Goal: Information Seeking & Learning: Learn about a topic

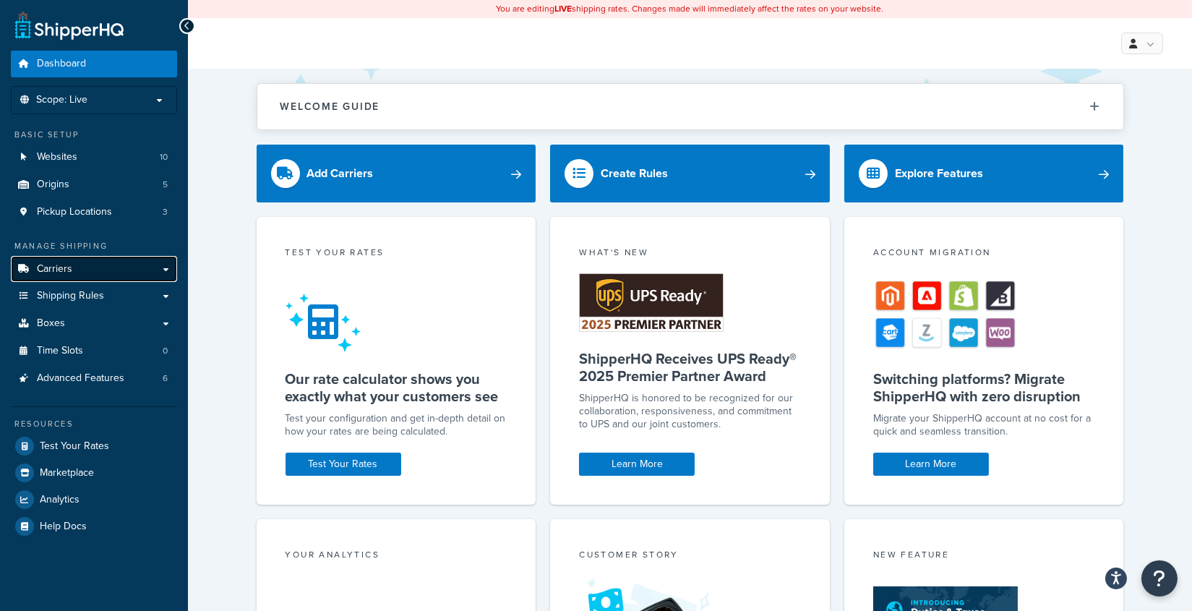
click at [111, 265] on link "Carriers" at bounding box center [94, 269] width 166 height 27
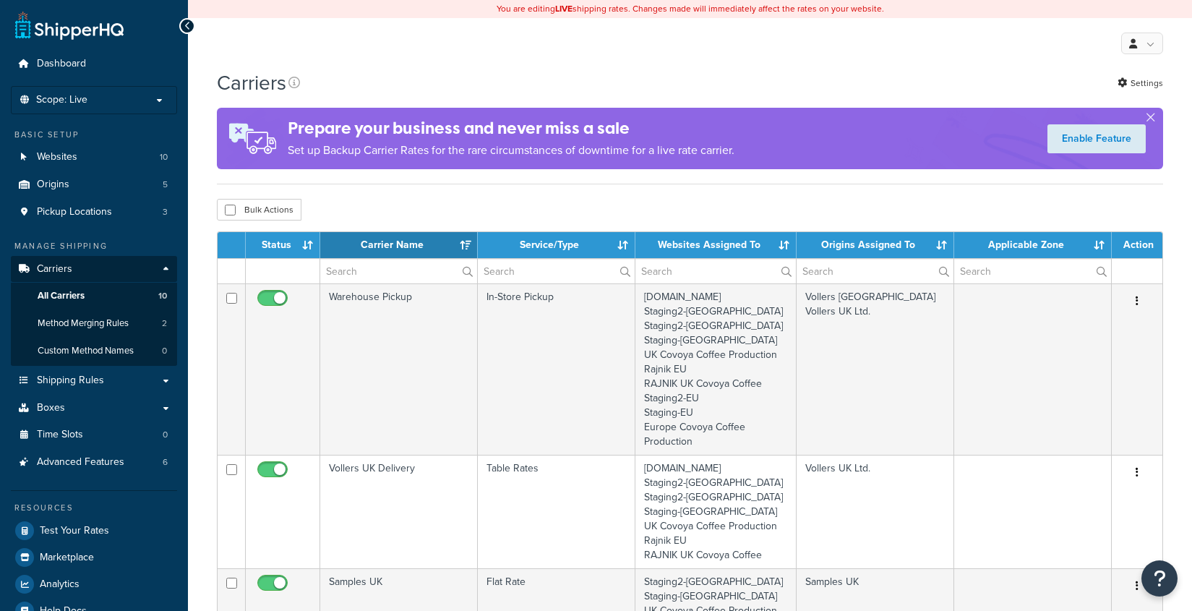
select select "15"
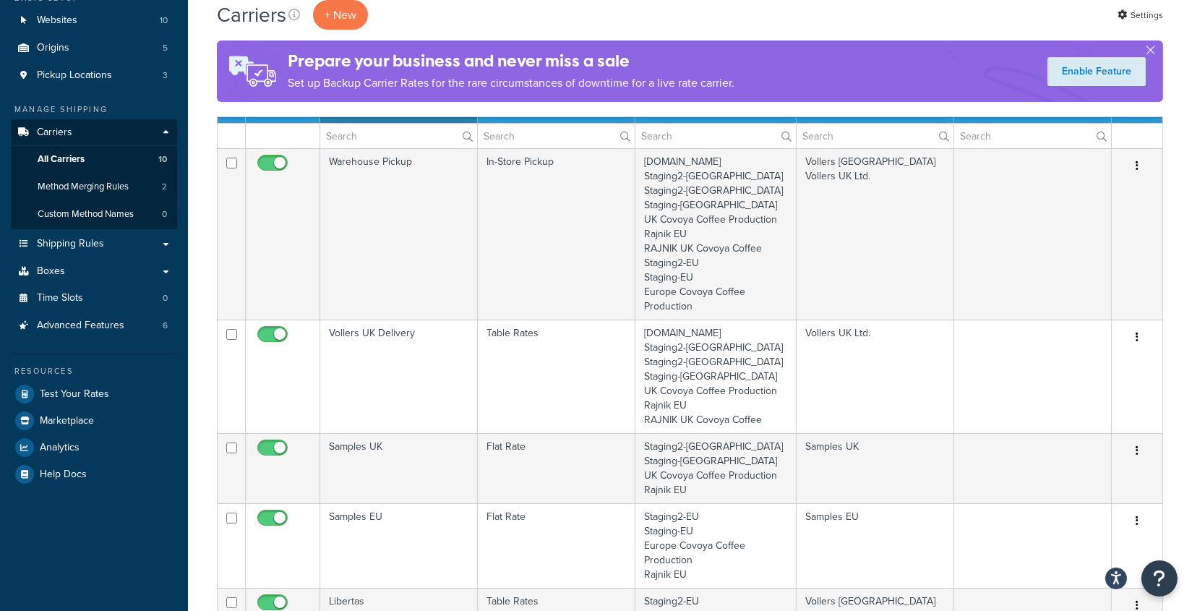
scroll to position [138, 0]
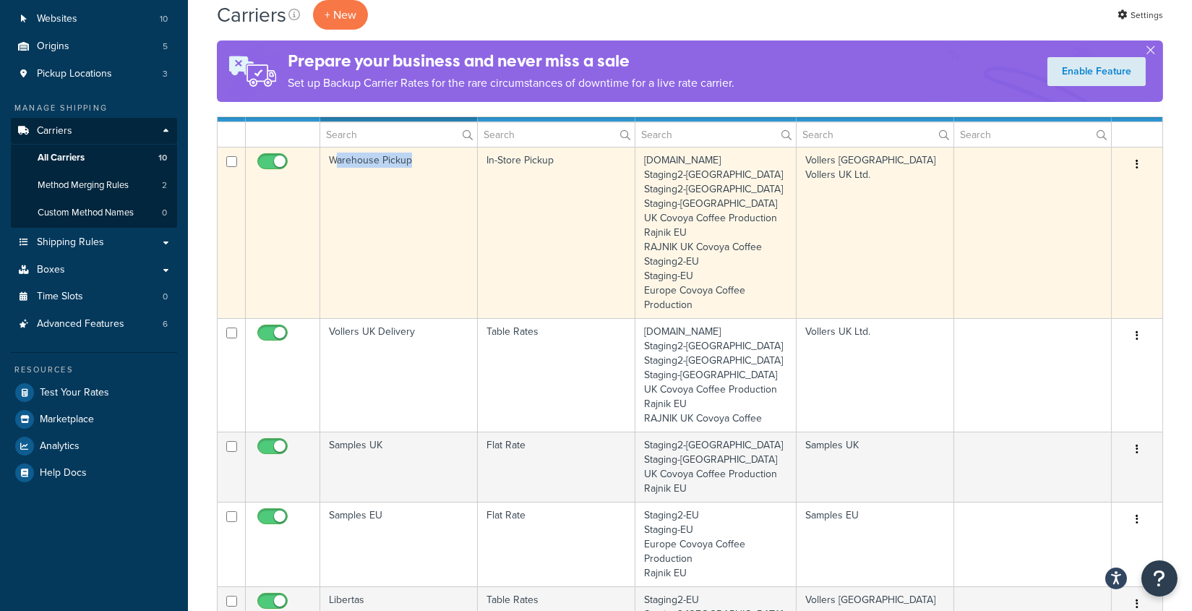
drag, startPoint x: 333, startPoint y: 161, endPoint x: 449, endPoint y: 173, distance: 116.2
click at [449, 173] on td "Warehouse Pickup" at bounding box center [399, 232] width 158 height 171
click at [429, 308] on td "Warehouse Pickup" at bounding box center [399, 232] width 158 height 171
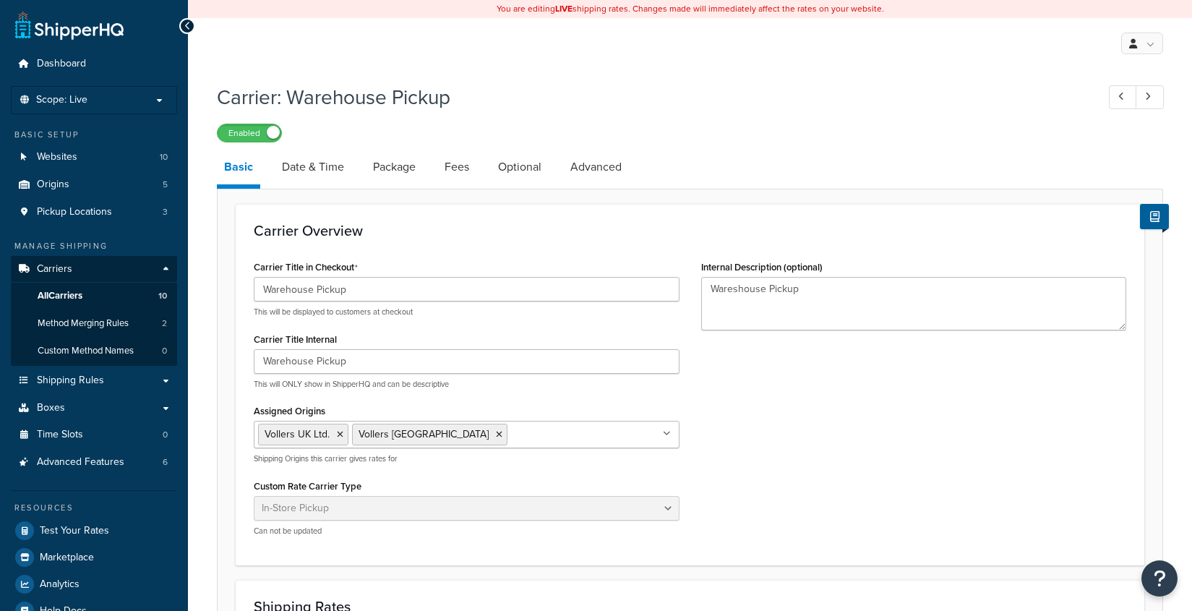
select select "pickup"
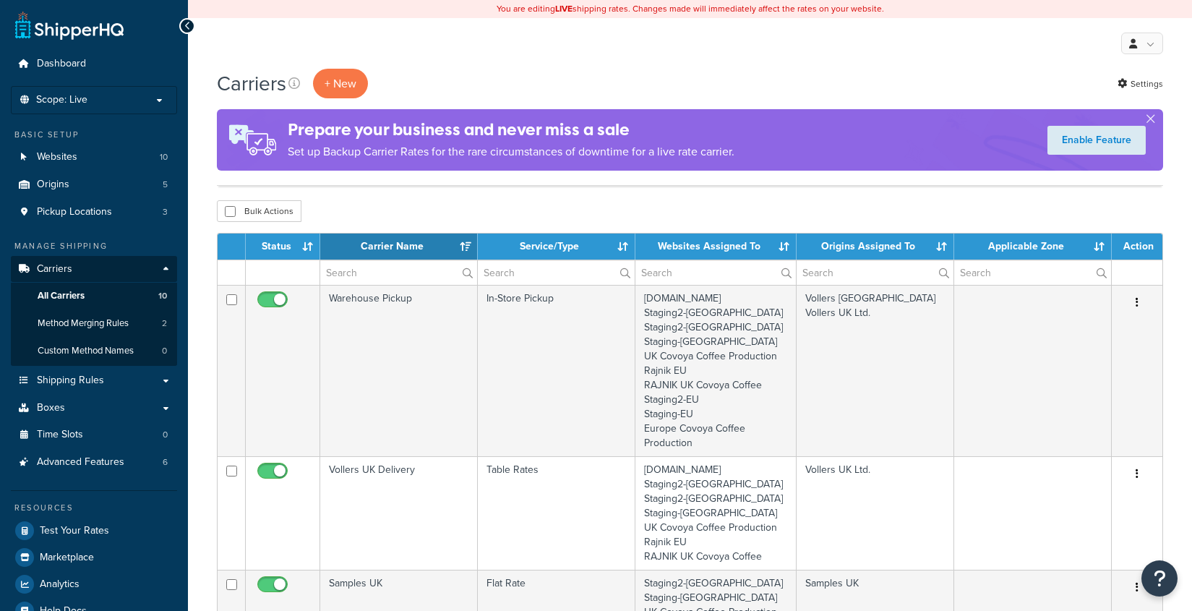
select select "15"
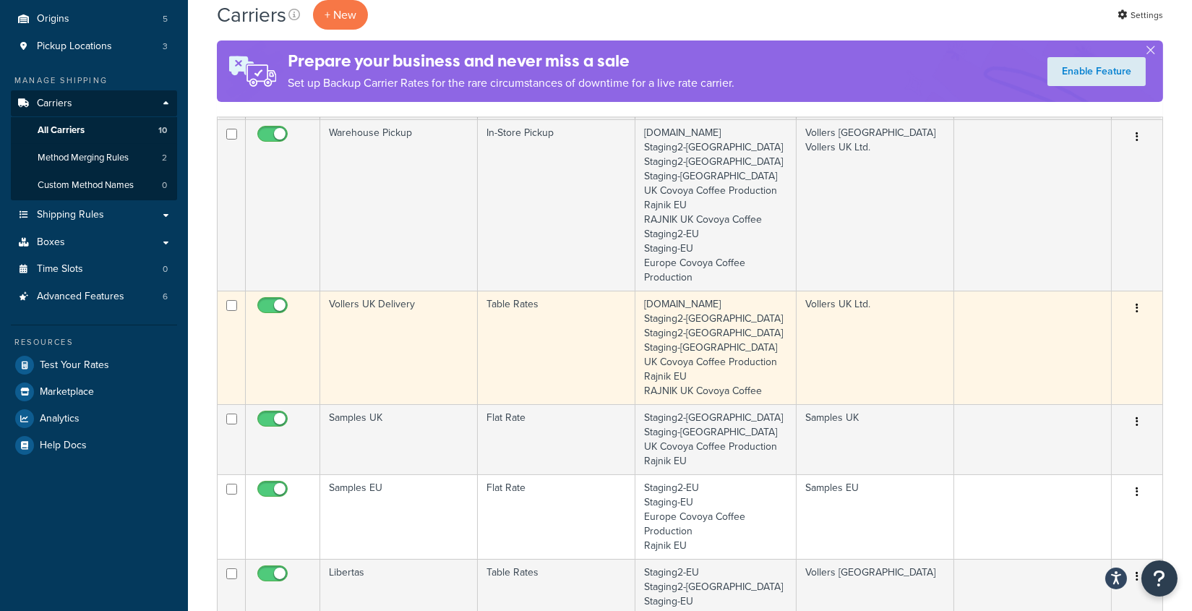
scroll to position [166, 0]
click at [509, 345] on td "Table Rates" at bounding box center [557, 347] width 158 height 113
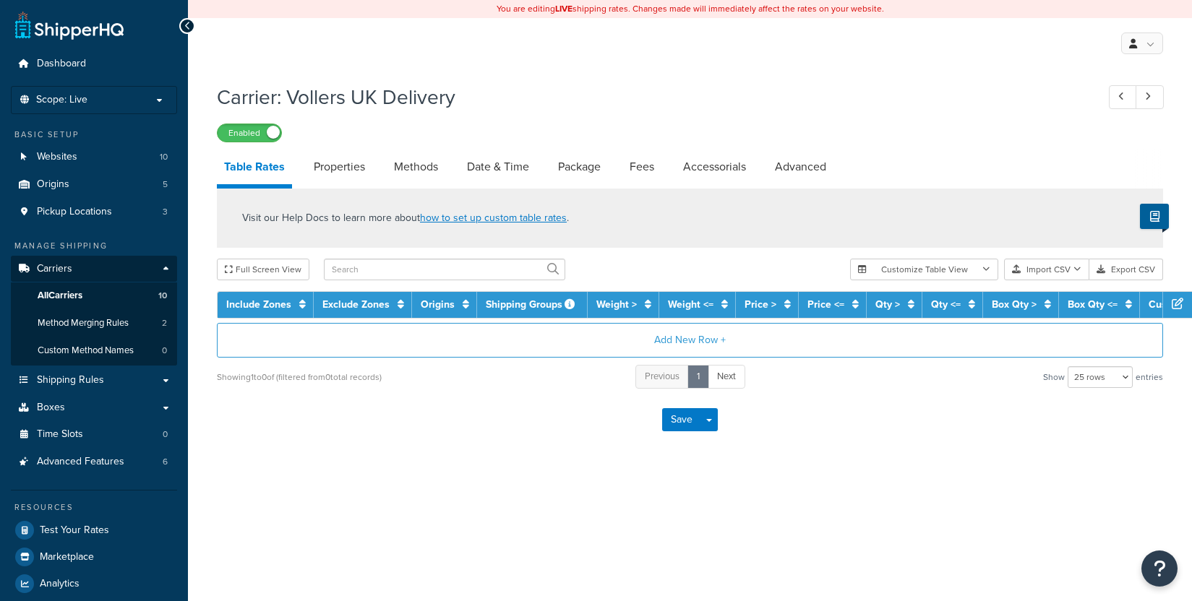
select select "25"
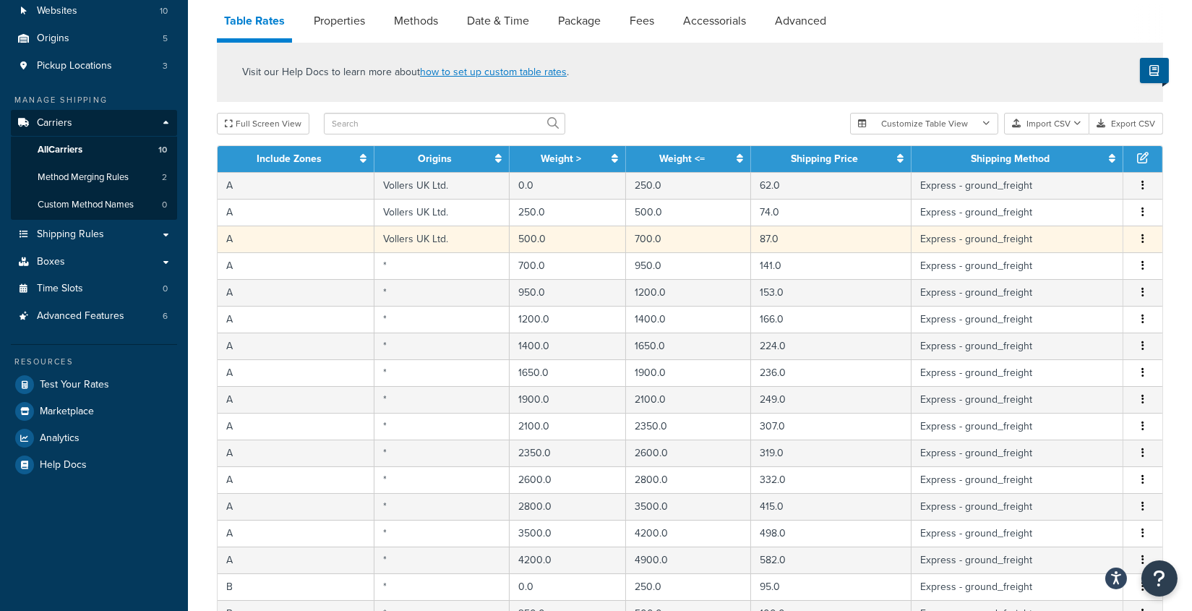
scroll to position [154, 0]
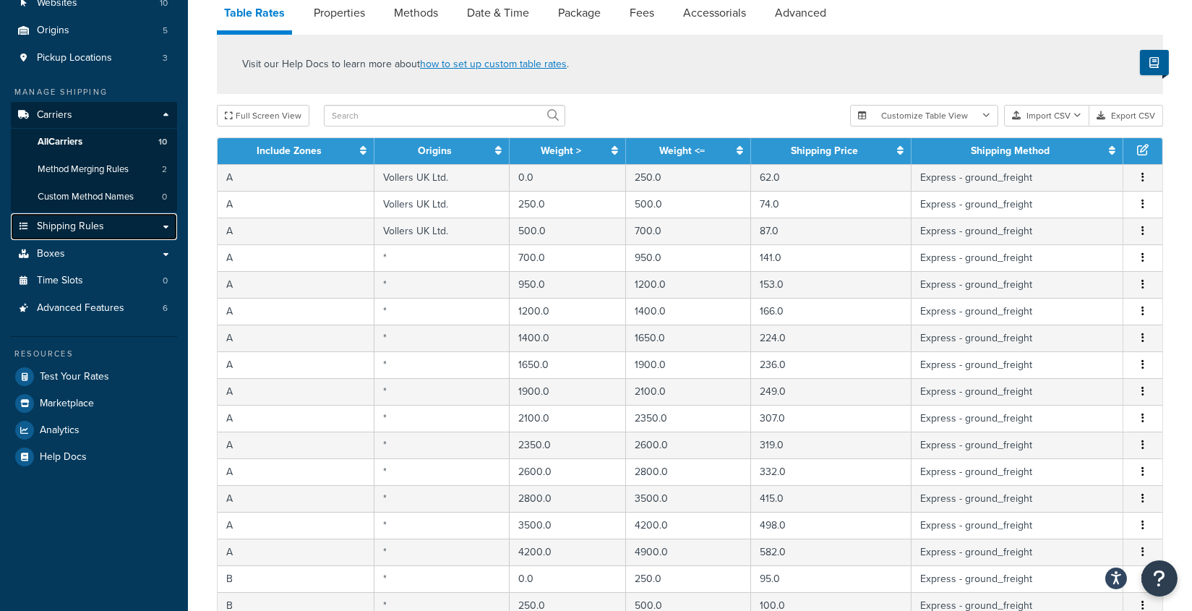
click at [91, 229] on span "Shipping Rules" at bounding box center [70, 226] width 67 height 12
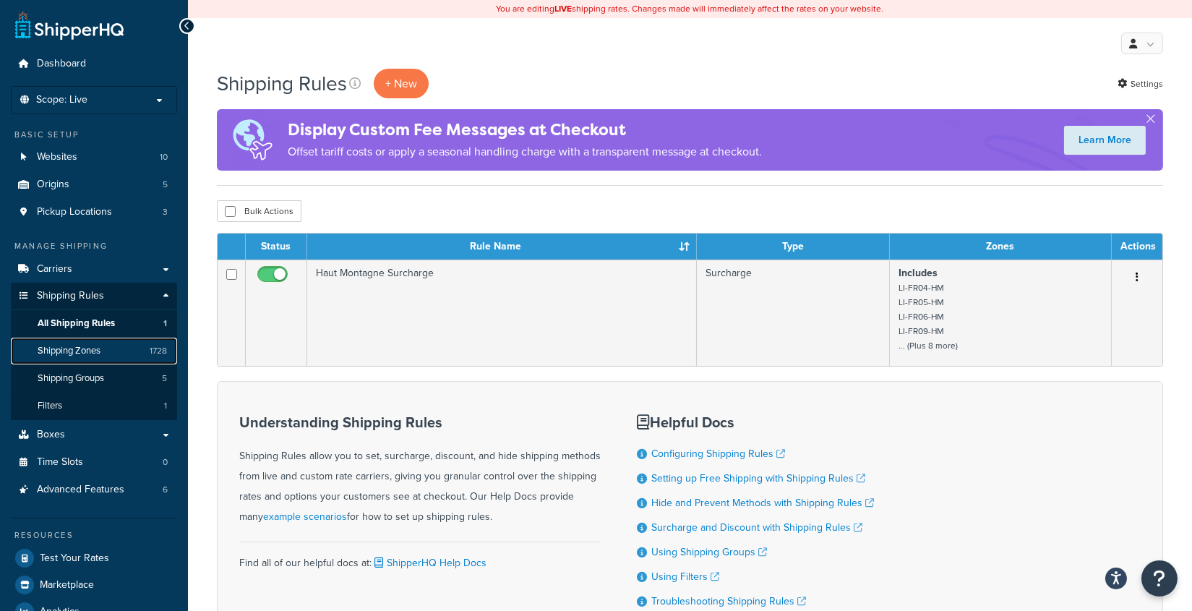
click at [92, 348] on span "Shipping Zones" at bounding box center [69, 351] width 63 height 12
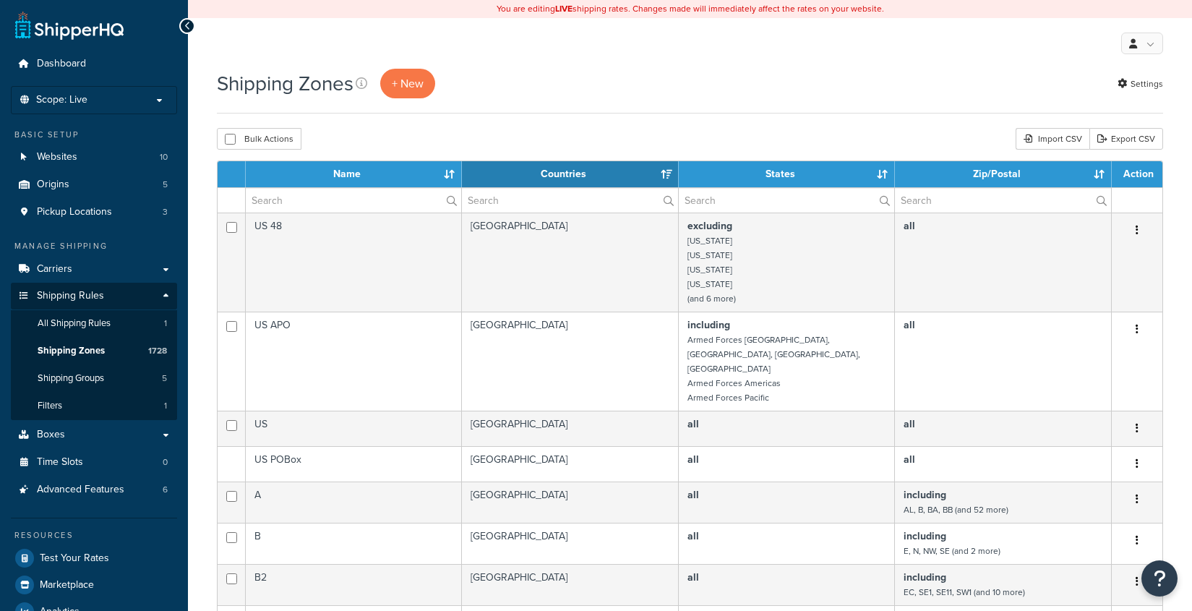
select select "15"
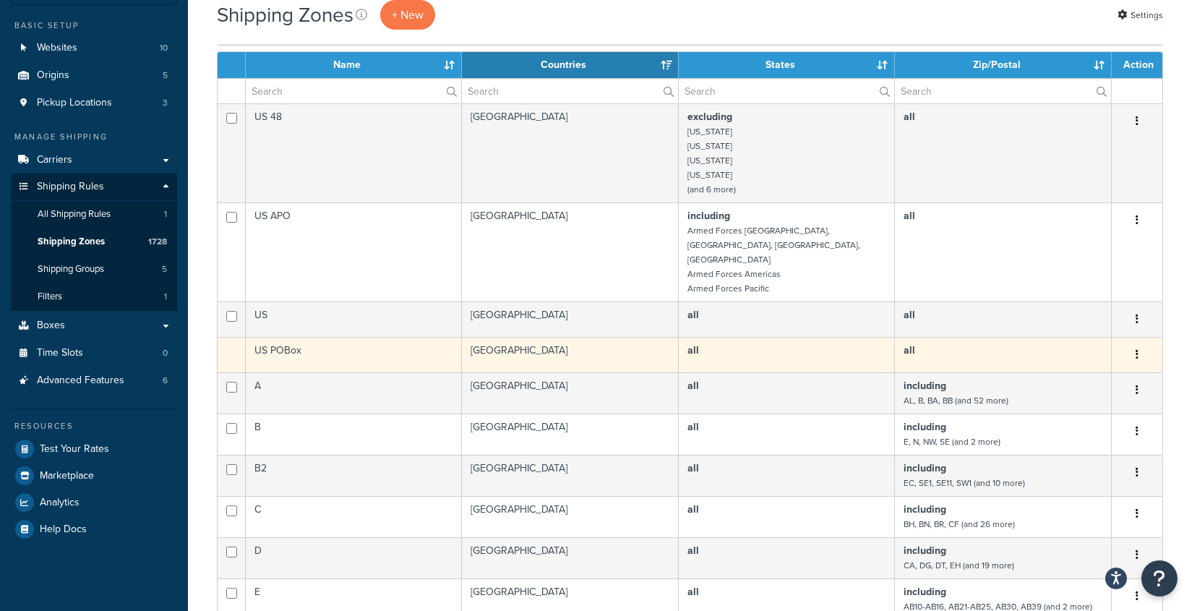
scroll to position [112, 0]
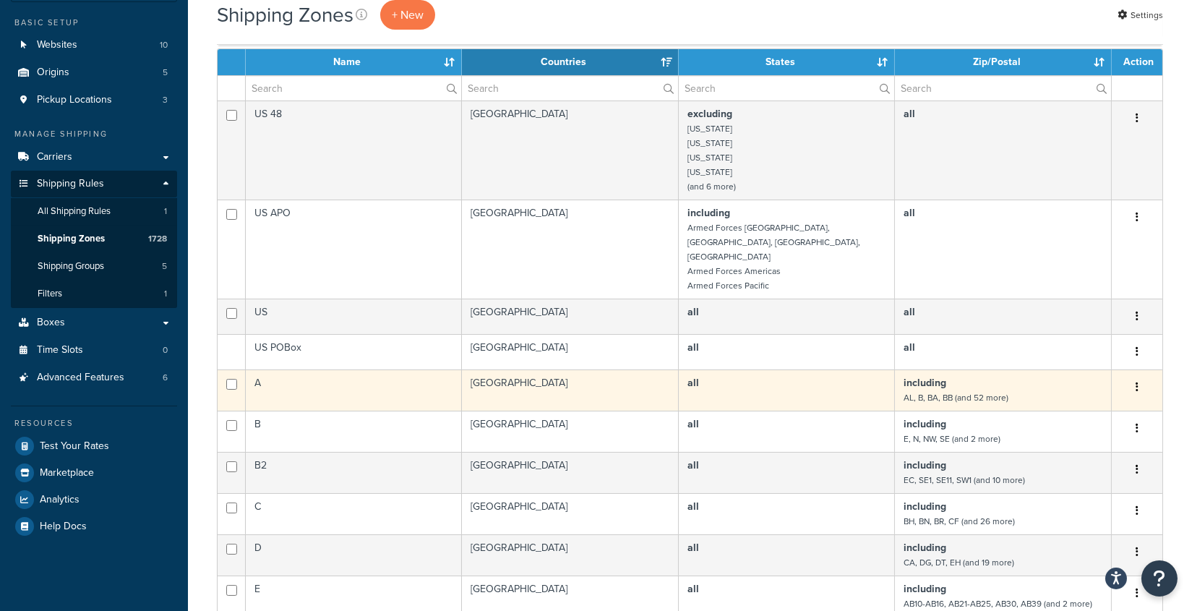
click at [933, 375] on b "including" at bounding box center [924, 382] width 43 height 15
click at [304, 369] on td "A" at bounding box center [354, 389] width 216 height 41
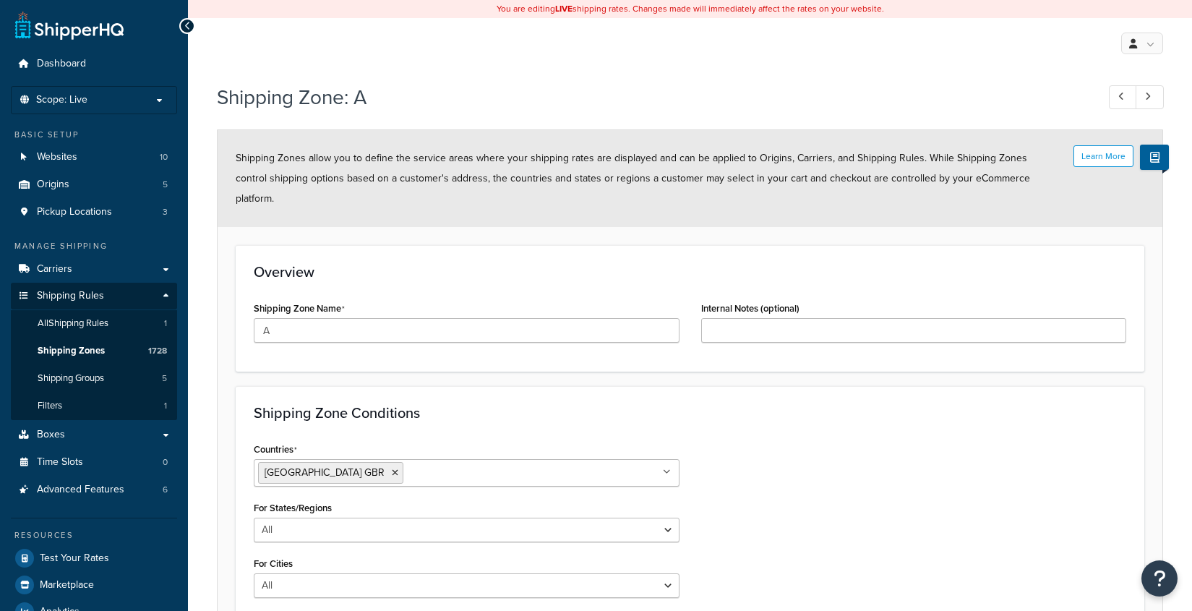
select select "including"
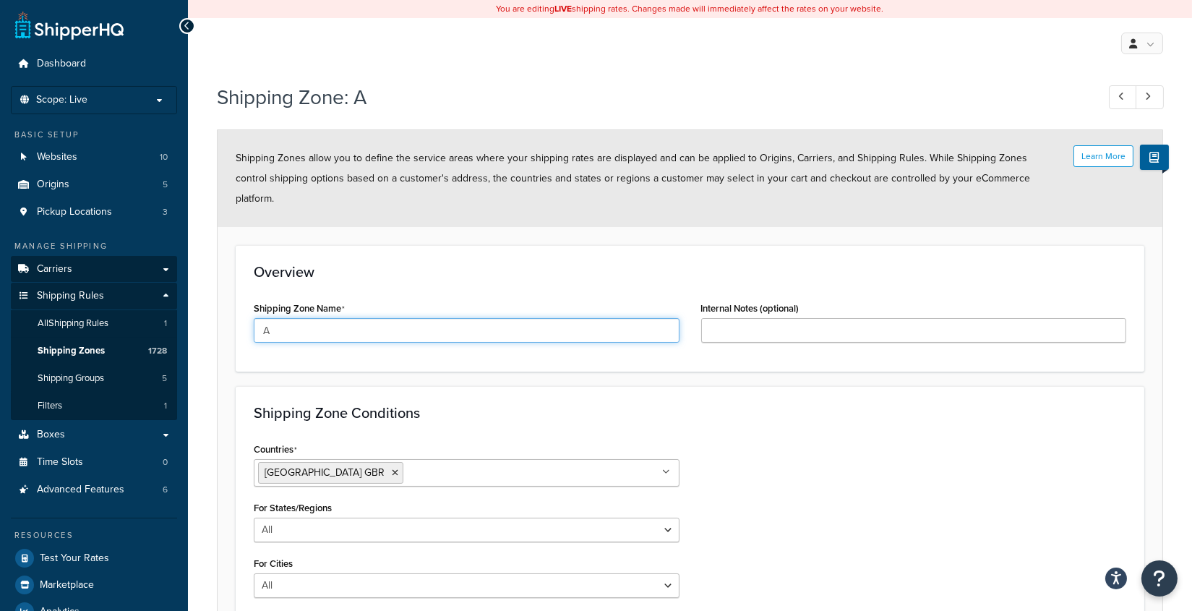
drag, startPoint x: 270, startPoint y: 311, endPoint x: 7, endPoint y: 262, distance: 267.5
click at [116, 275] on div "Dashboard Scope: Live Basic Setup Websites 10 Origins 5 Pickup Locations 3 Mana…" at bounding box center [596, 458] width 1192 height 916
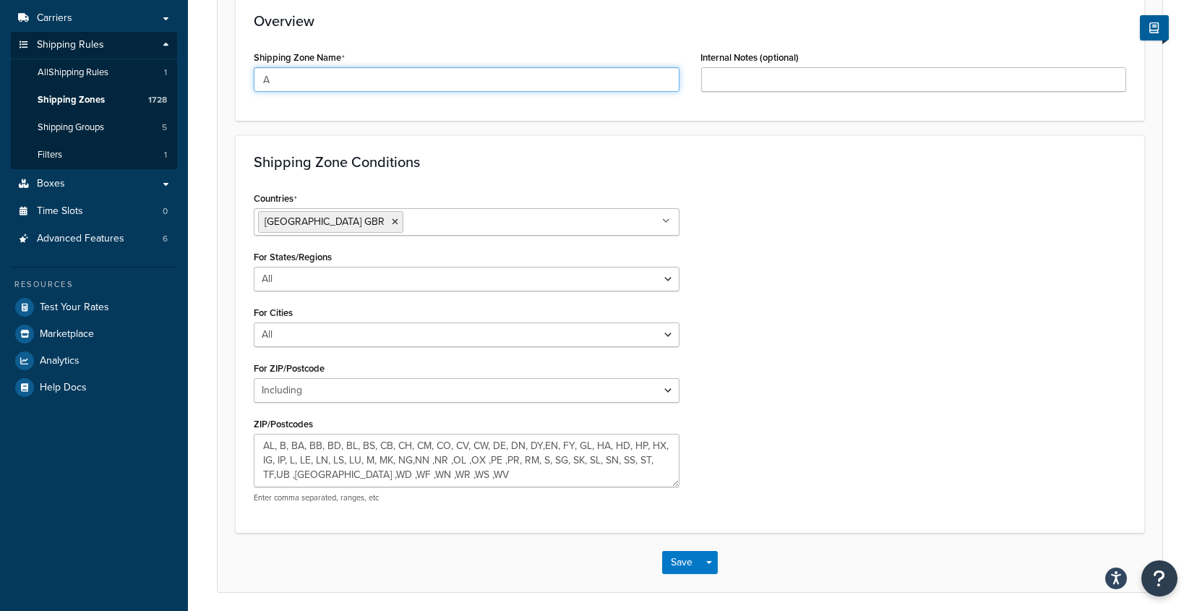
scroll to position [265, 0]
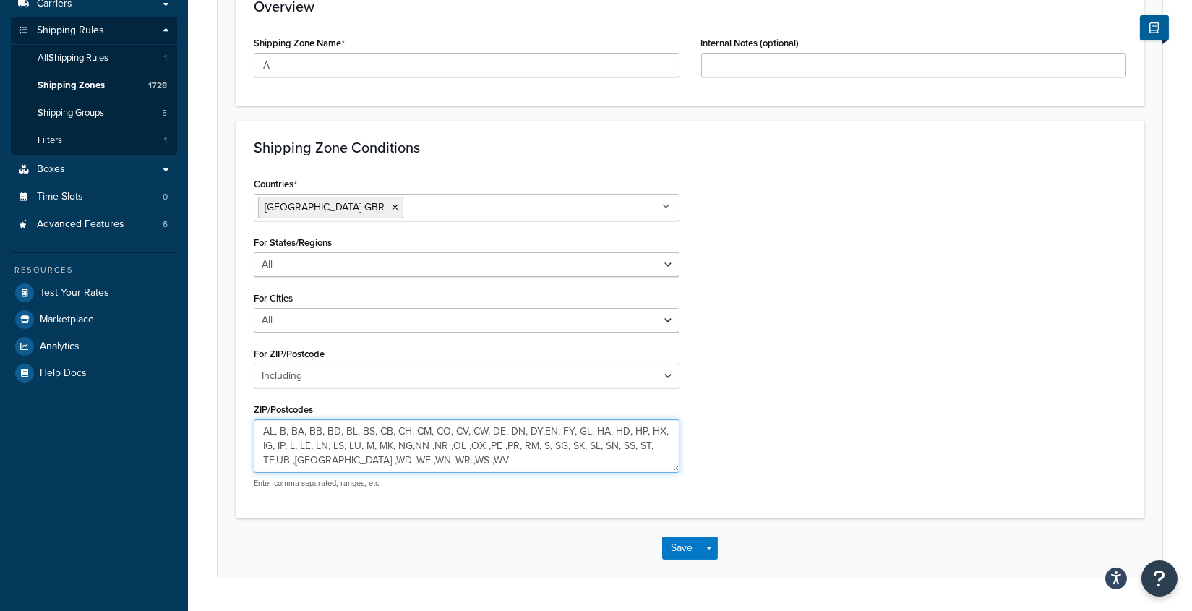
drag, startPoint x: 462, startPoint y: 445, endPoint x: 353, endPoint y: 385, distance: 123.9
click at [382, 424] on textarea "AL, B, BA, BB, BD, BL, BS, CB, CH, CM, CO, CV, CW, DE, DN, DY,EN, FY, GL, HA, H…" at bounding box center [467, 445] width 426 height 53
click at [483, 437] on textarea "AL, B, BA, BB, BD, BL, BS, CB, CH, CM, CO, CV, CW, DE, DN, DY,EN, FY, GL, HA, H…" at bounding box center [467, 445] width 426 height 53
drag, startPoint x: 357, startPoint y: 428, endPoint x: 160, endPoint y: 311, distance: 228.8
click at [222, 390] on form "Learn More Shipping Zones allow you to define the service areas where your ship…" at bounding box center [690, 221] width 945 height 712
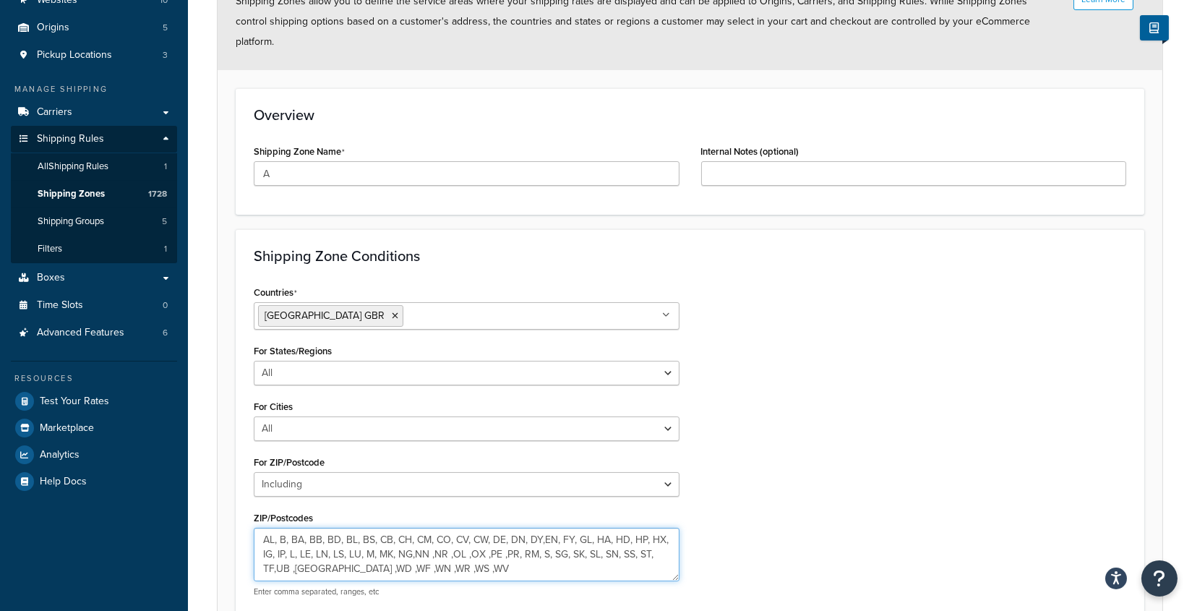
scroll to position [0, 0]
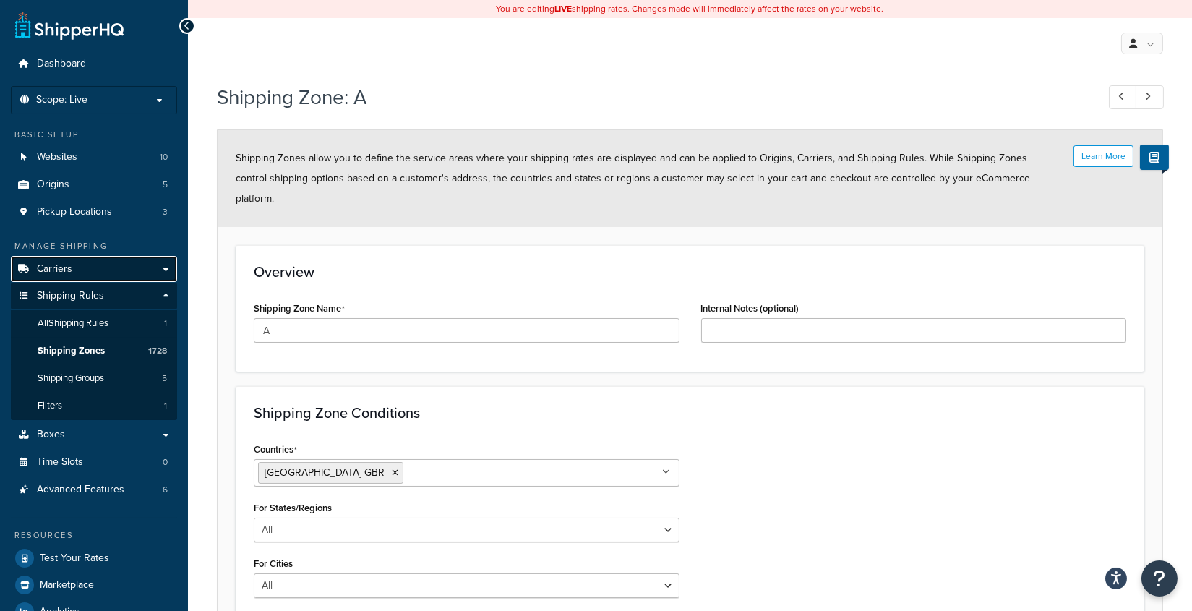
click at [87, 266] on link "Carriers" at bounding box center [94, 269] width 166 height 27
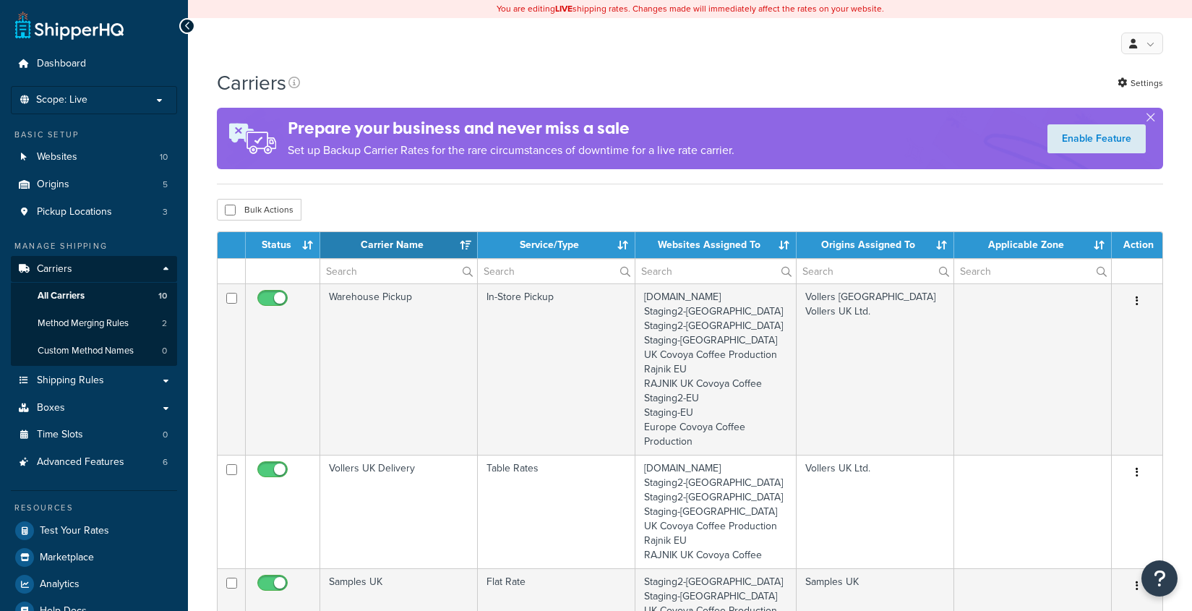
select select "15"
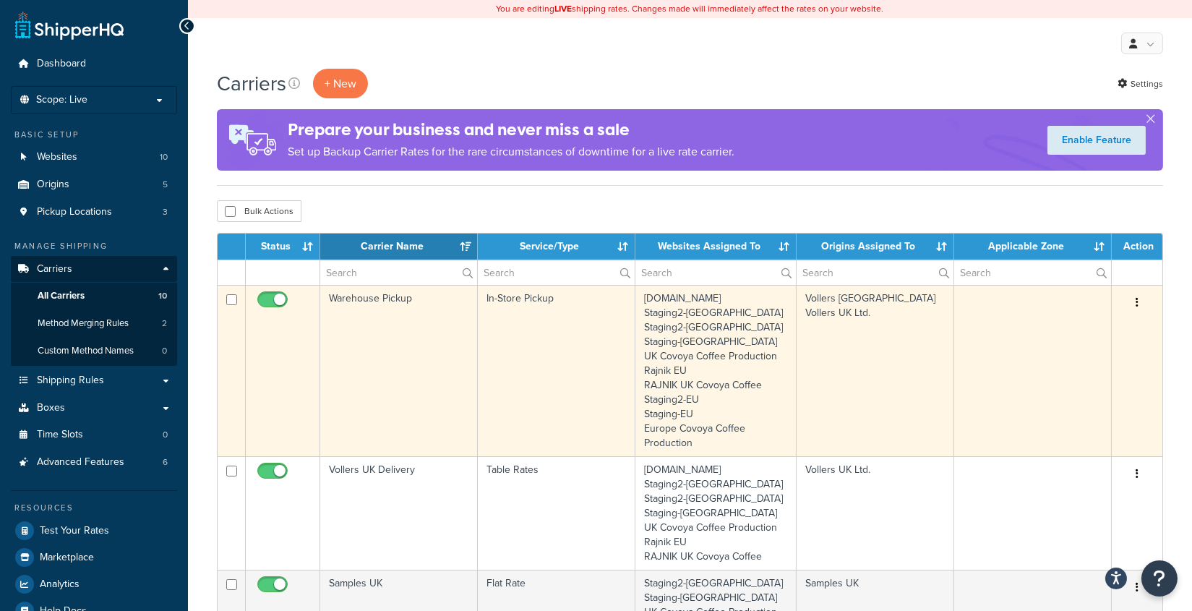
scroll to position [254, 0]
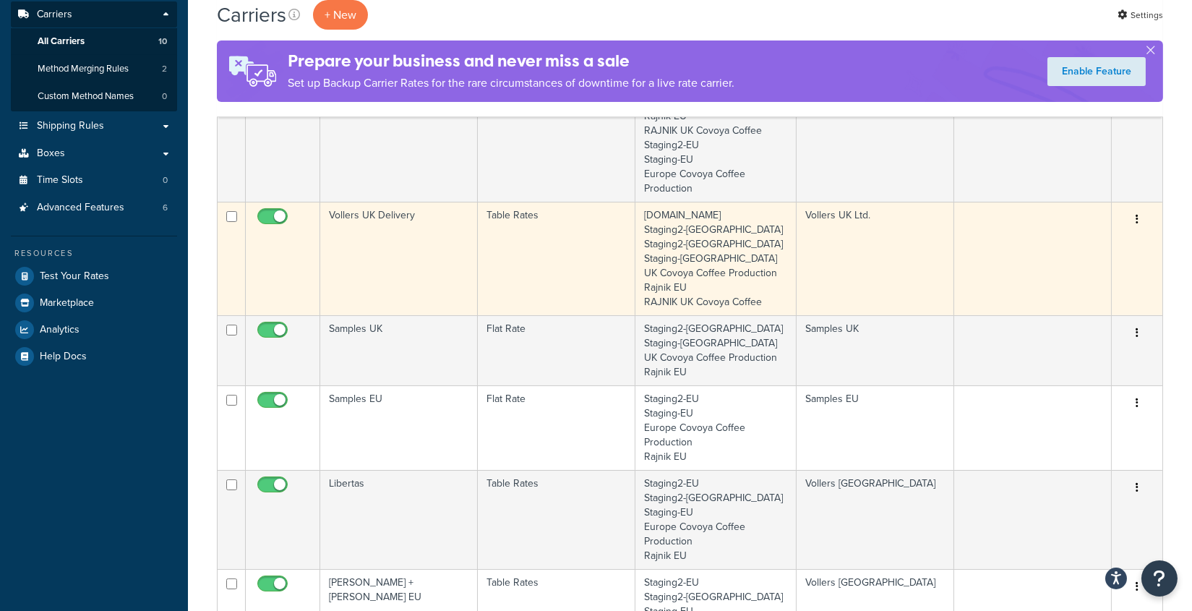
click at [364, 232] on td "Vollers UK Delivery" at bounding box center [399, 258] width 158 height 113
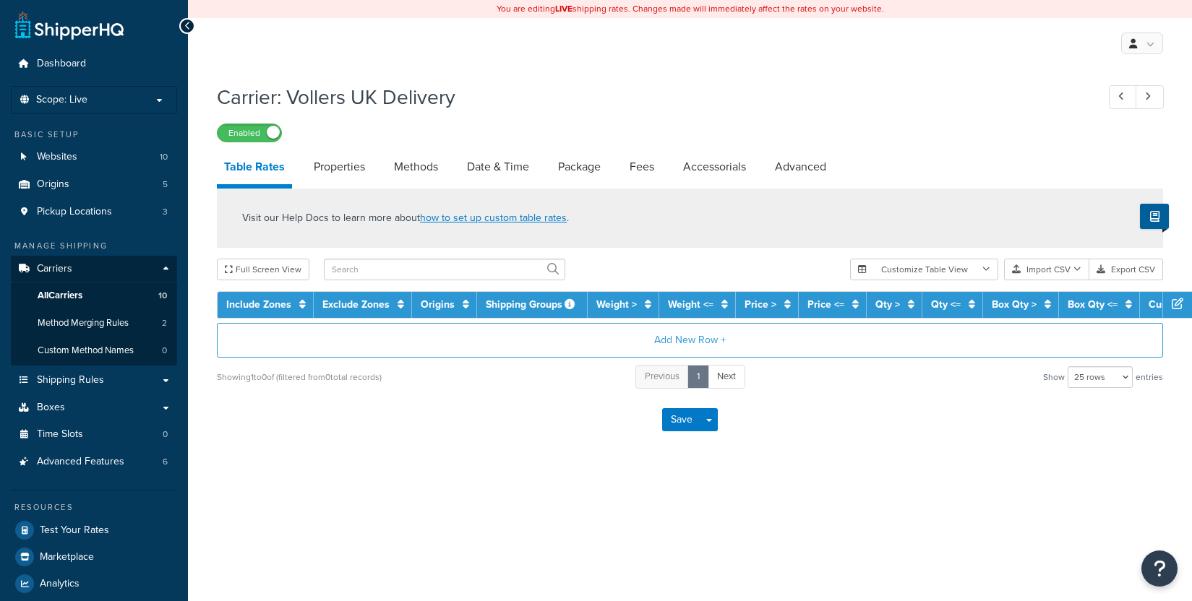
select select "25"
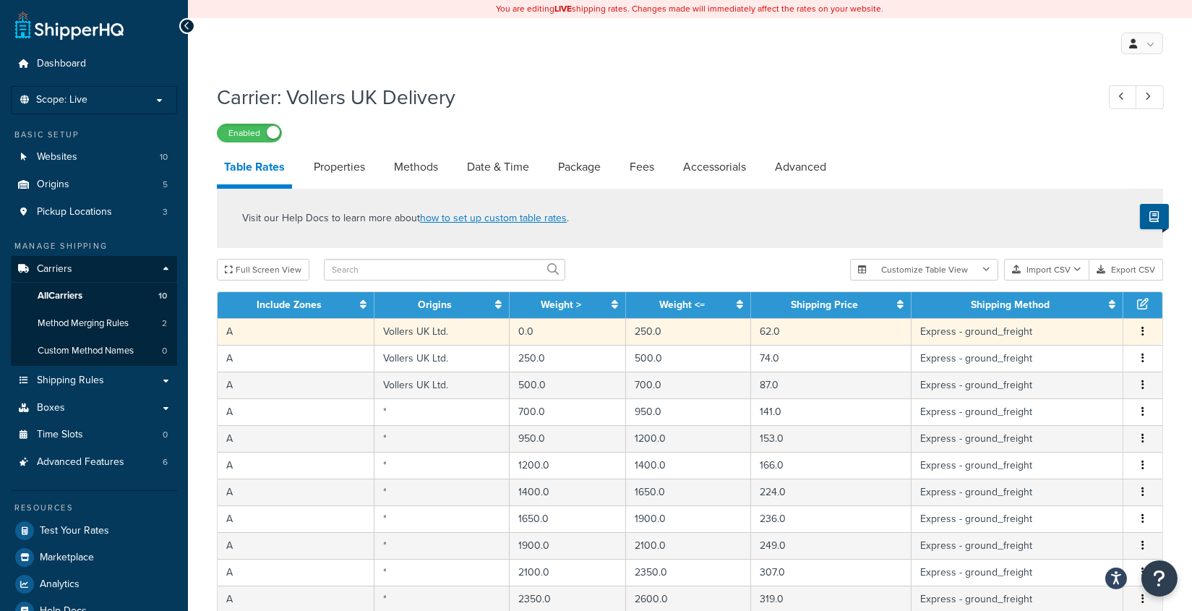
click at [285, 330] on td "A" at bounding box center [296, 331] width 157 height 27
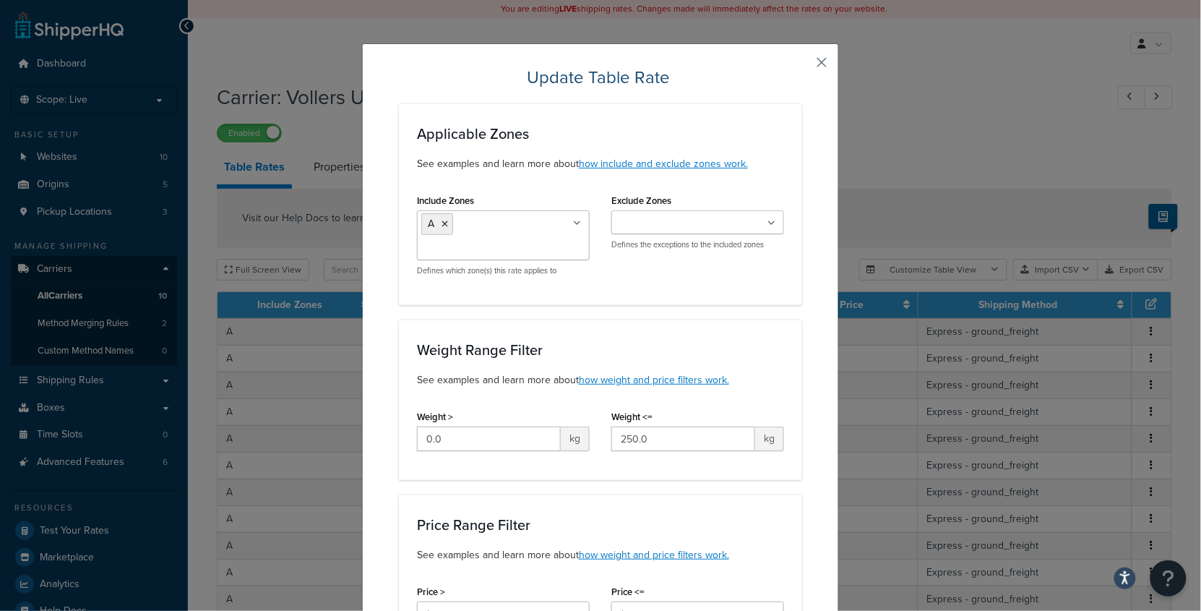
click at [802, 66] on button "button" at bounding box center [801, 68] width 4 height 4
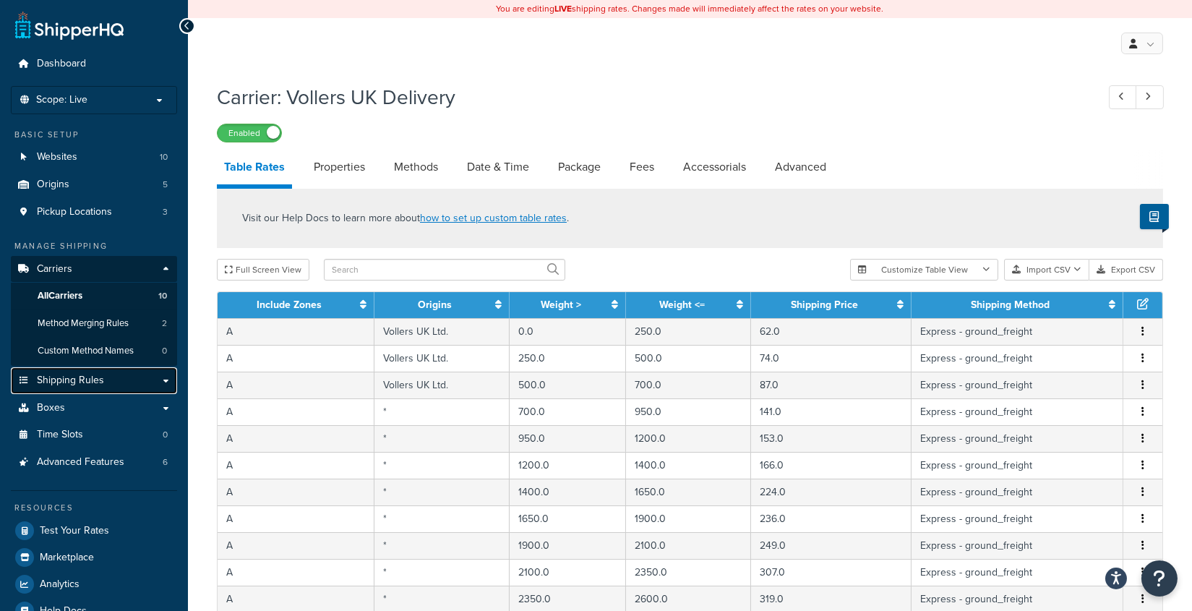
click at [103, 386] on link "Shipping Rules" at bounding box center [94, 380] width 166 height 27
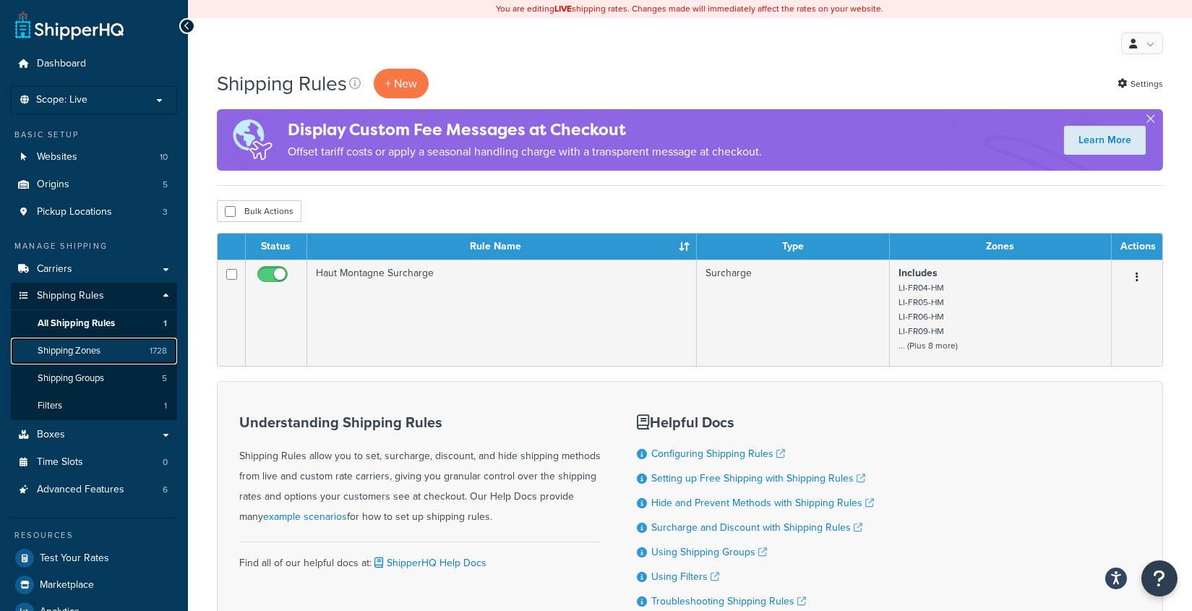
click at [106, 350] on link "Shipping Zones 1728" at bounding box center [94, 351] width 166 height 27
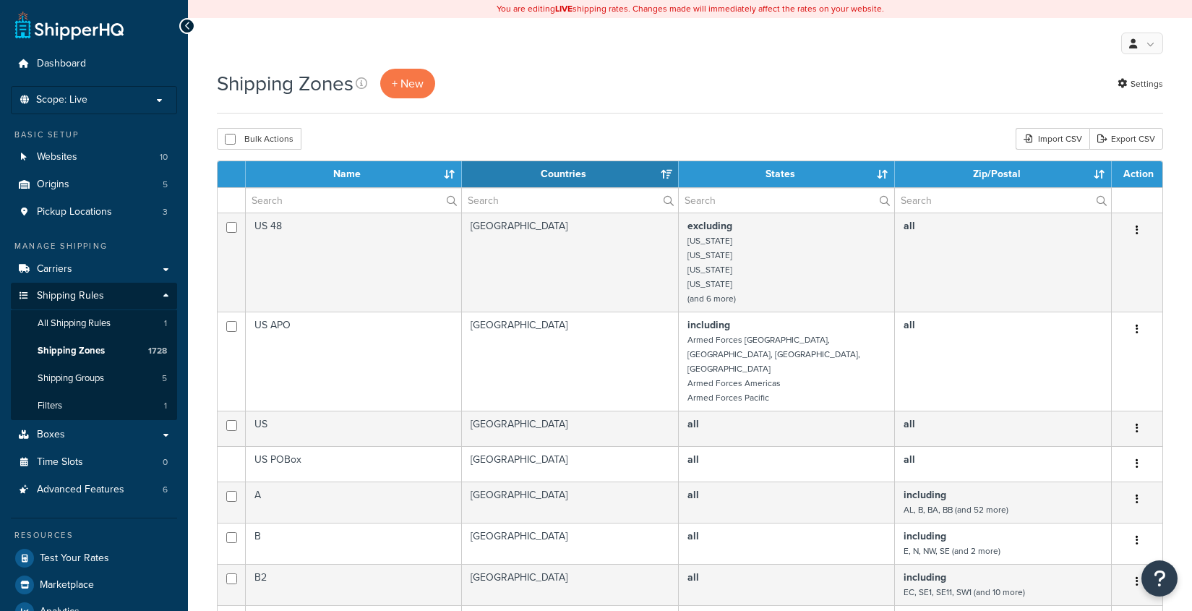
select select "15"
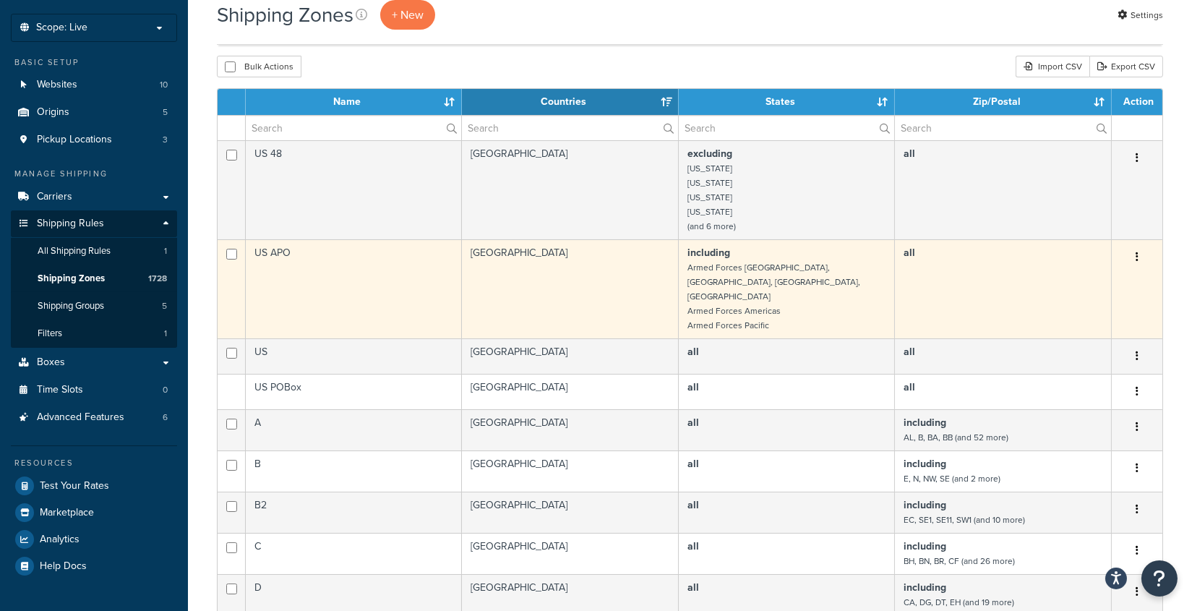
scroll to position [85, 0]
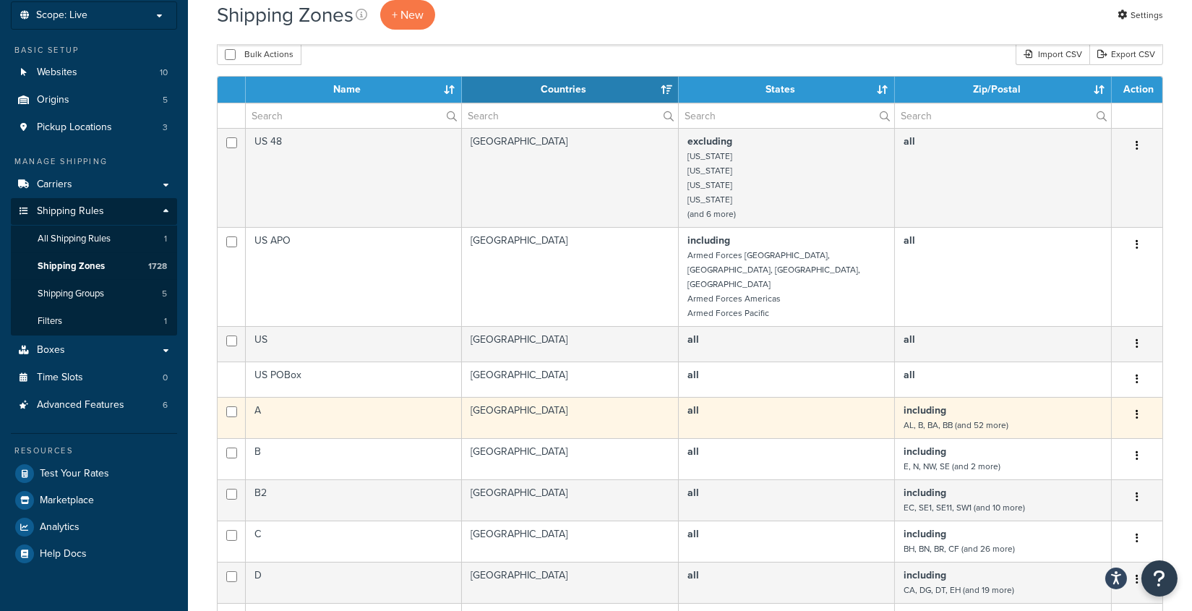
click at [932, 418] on small "AL, B, BA, BB (and 52 more)" at bounding box center [955, 424] width 105 height 13
click at [933, 418] on small "AL, B, BA, BB (and 52 more)" at bounding box center [955, 424] width 105 height 13
click at [778, 397] on td "all" at bounding box center [787, 417] width 216 height 41
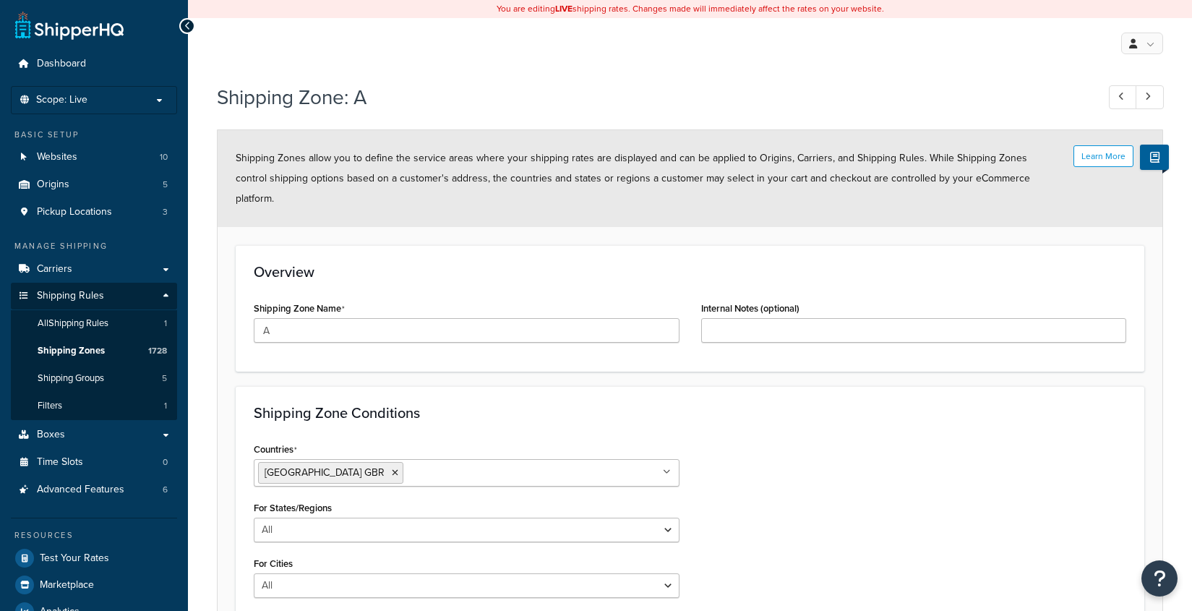
select select "including"
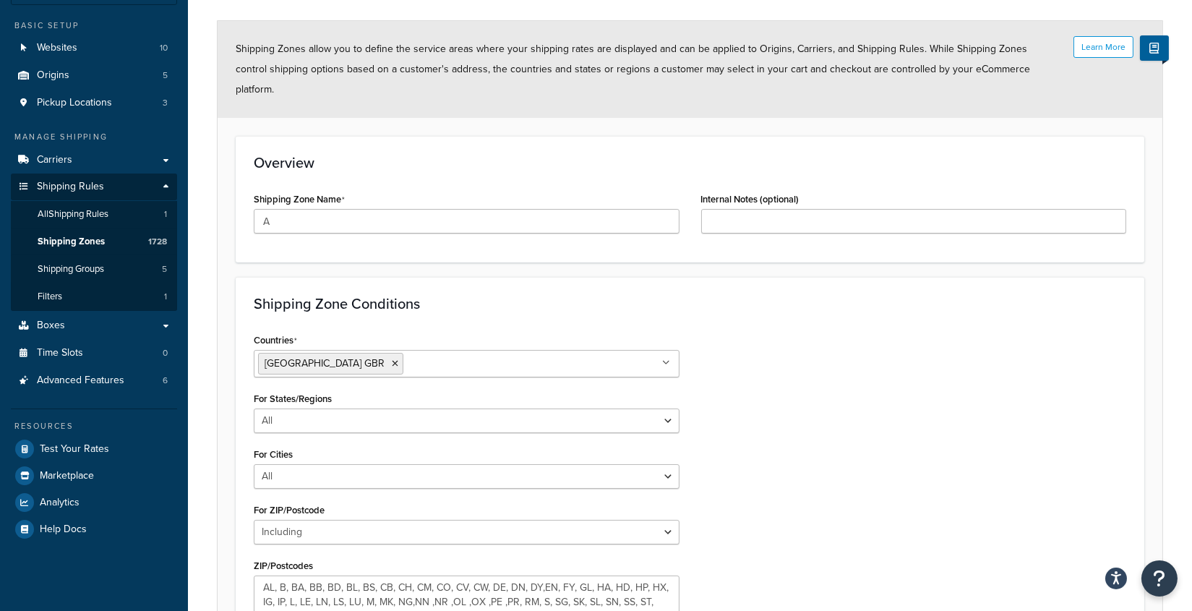
scroll to position [283, 0]
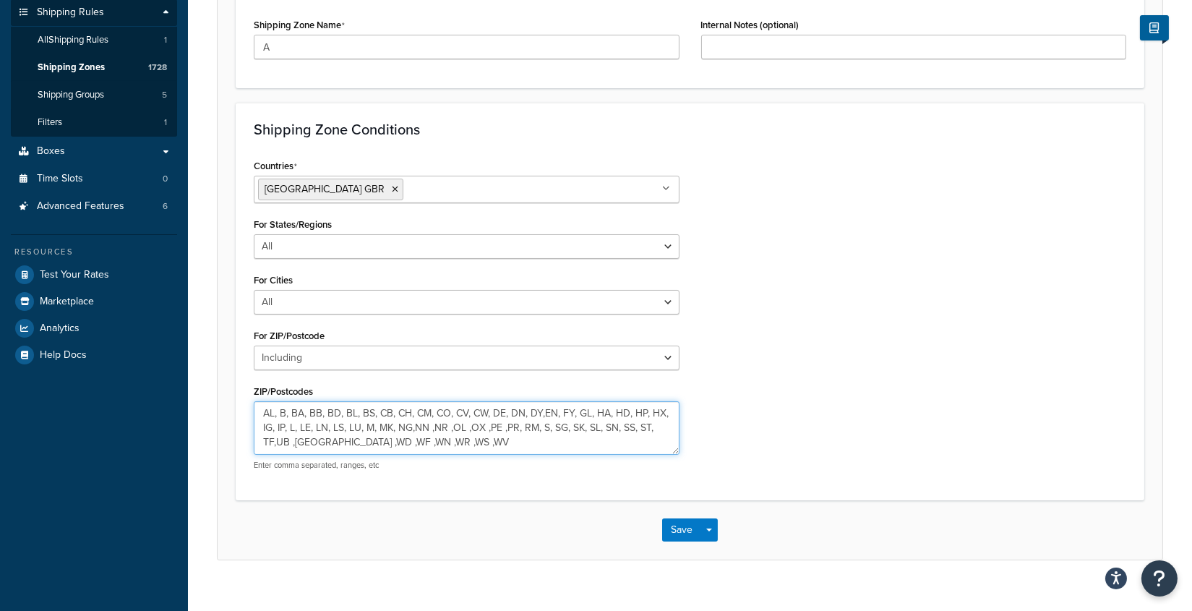
click at [288, 408] on textarea "AL, B, BA, BB, BD, BL, BS, CB, CH, CM, CO, CV, CW, DE, DN, DY,EN, FY, GL, HA, H…" at bounding box center [467, 427] width 426 height 53
click at [437, 430] on textarea "AL, B, BA, BB, BD, BL, BS, CB, CH, CM, CO, CV, CW, DE, DN, DY,EN, FY, GL, HA, H…" at bounding box center [467, 427] width 426 height 53
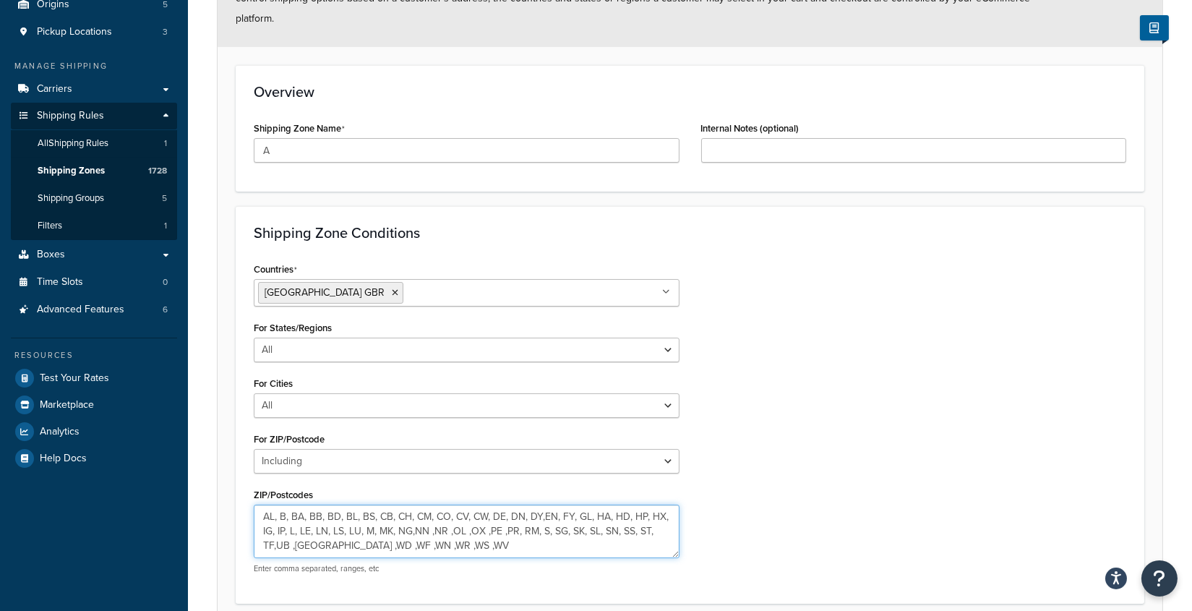
scroll to position [0, 0]
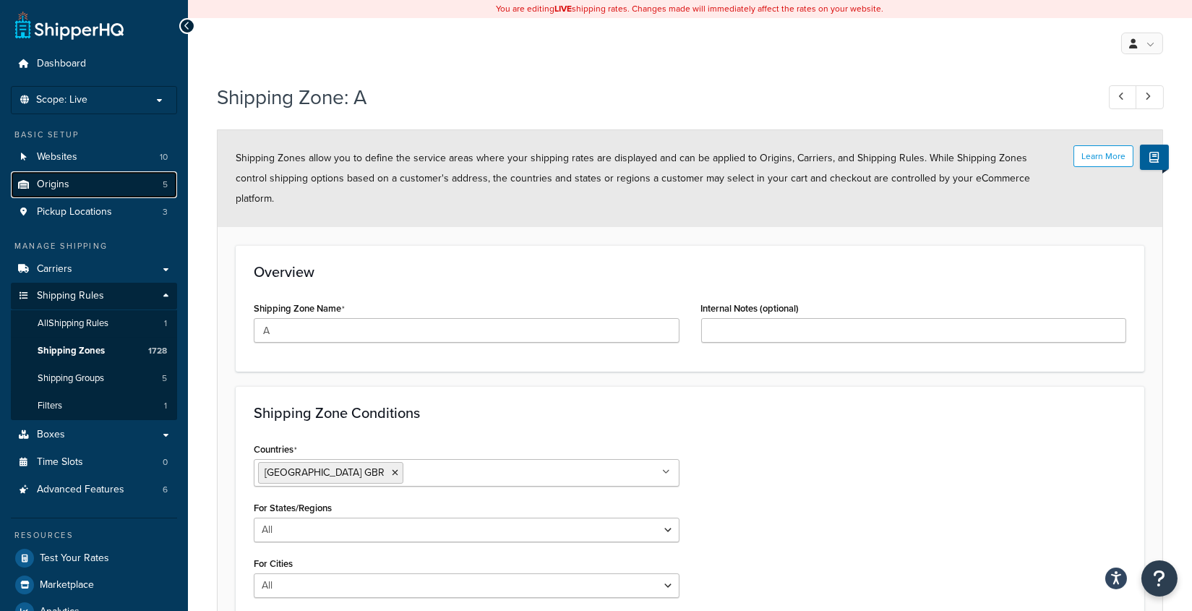
click at [75, 189] on link "Origins 5" at bounding box center [94, 184] width 166 height 27
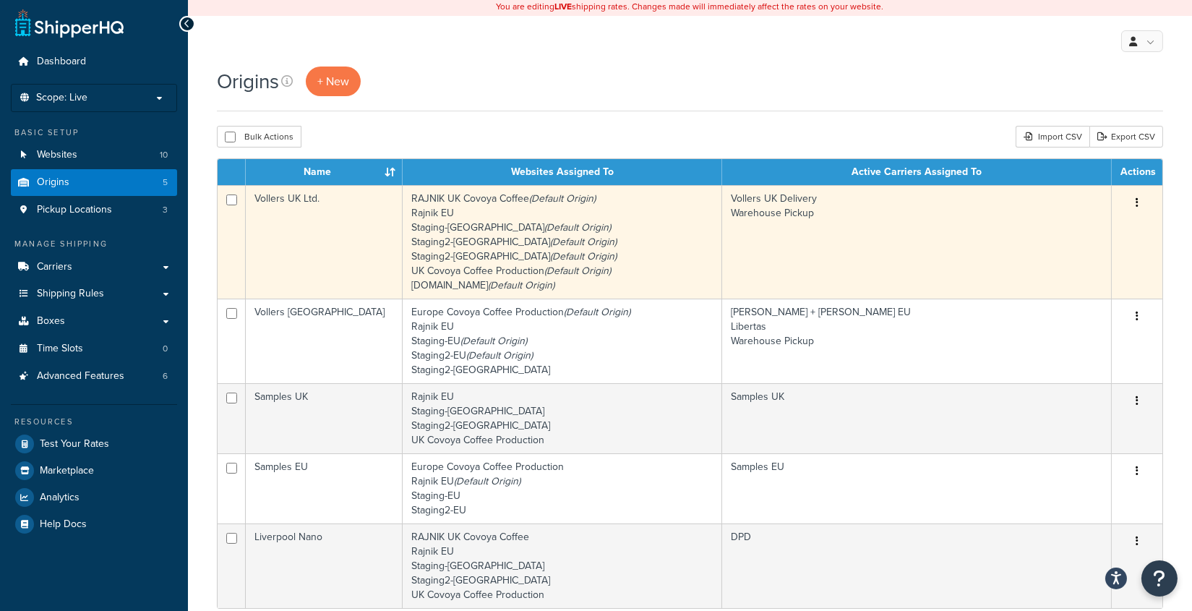
click at [544, 229] on icon "(Default Origin)" at bounding box center [577, 227] width 66 height 15
click at [550, 252] on icon "(Default Origin)" at bounding box center [583, 256] width 66 height 15
click at [650, 230] on td "RAJNIK UK Covoya Coffee (Default Origin) [GEOGRAPHIC_DATA] [GEOGRAPHIC_DATA] St…" at bounding box center [562, 241] width 319 height 113
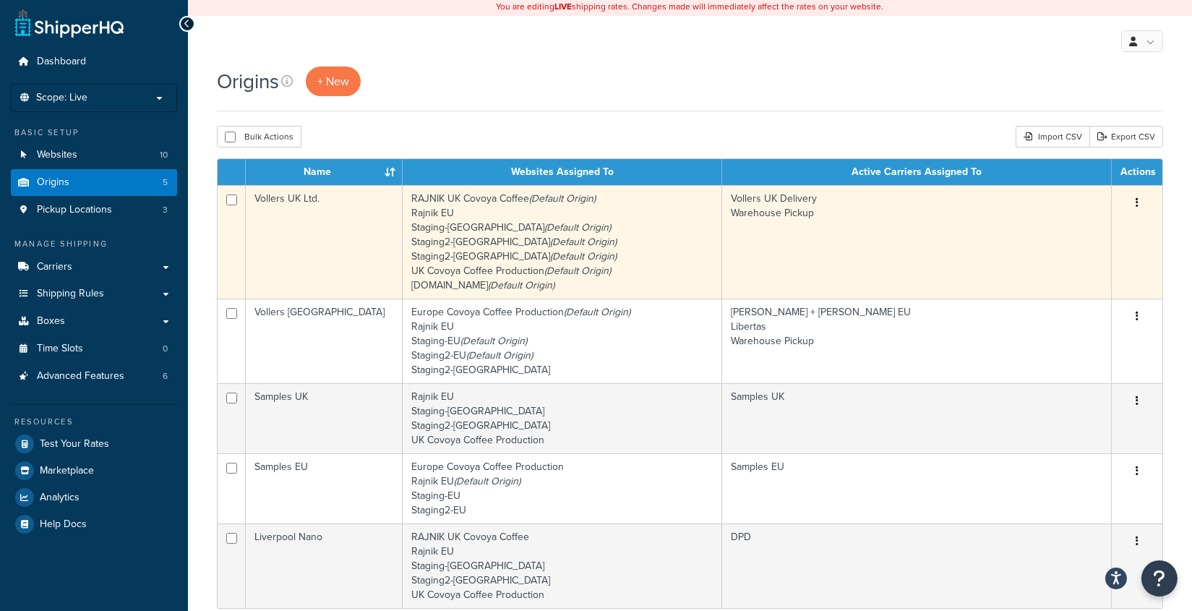
click at [874, 228] on td "Vollers UK Delivery Warehouse Pickup" at bounding box center [917, 241] width 390 height 113
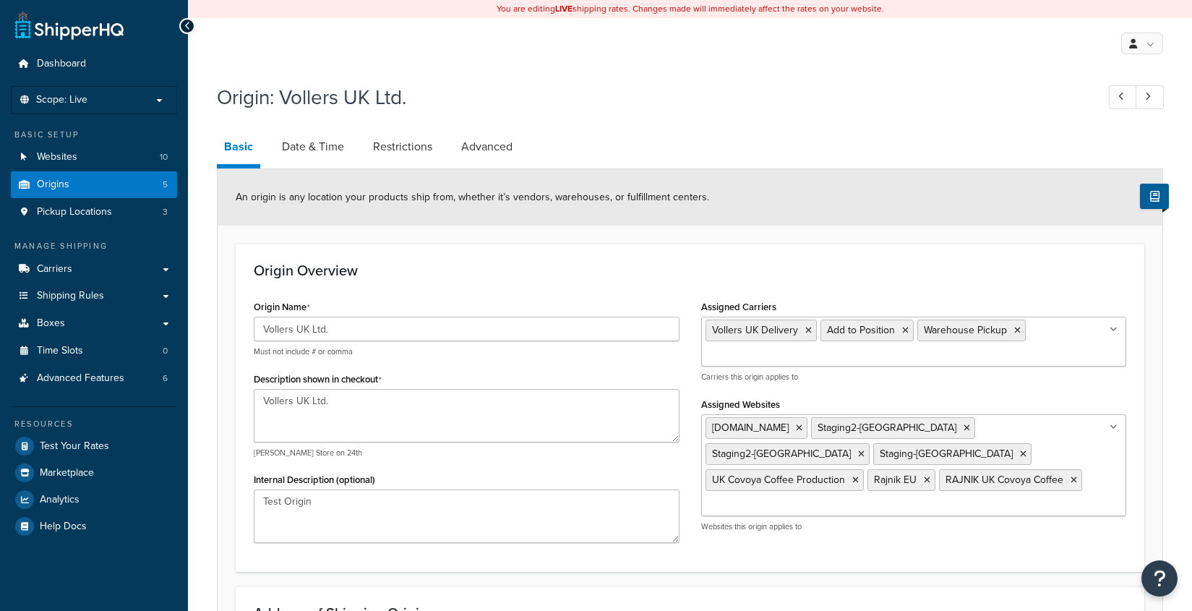
select select "1226"
click at [74, 152] on span "Websites" at bounding box center [57, 157] width 40 height 12
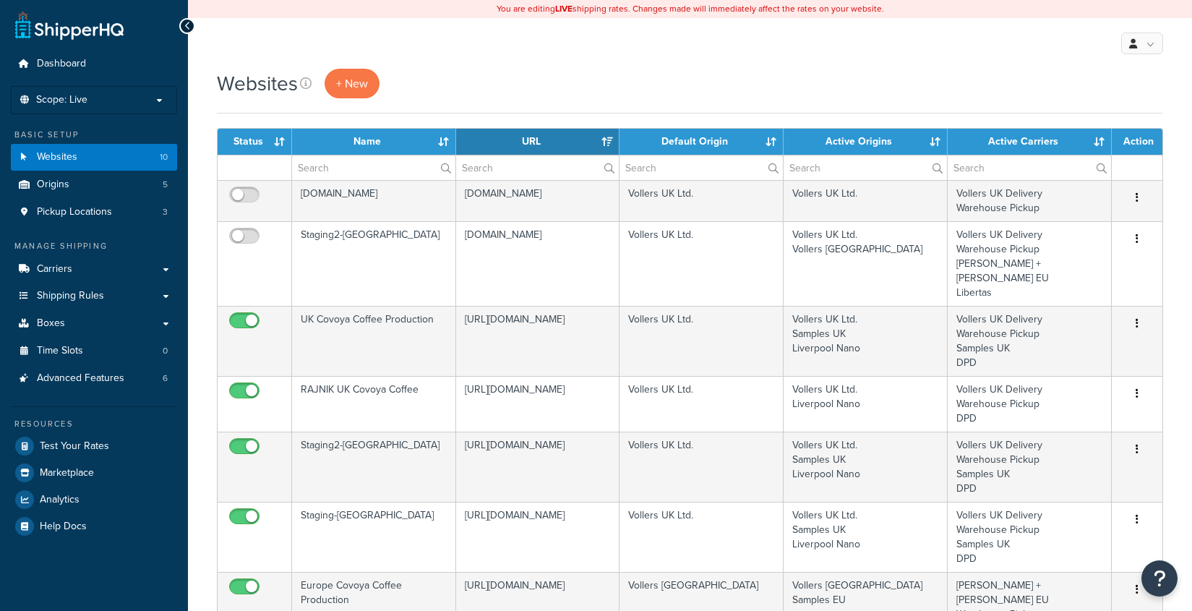
select select "15"
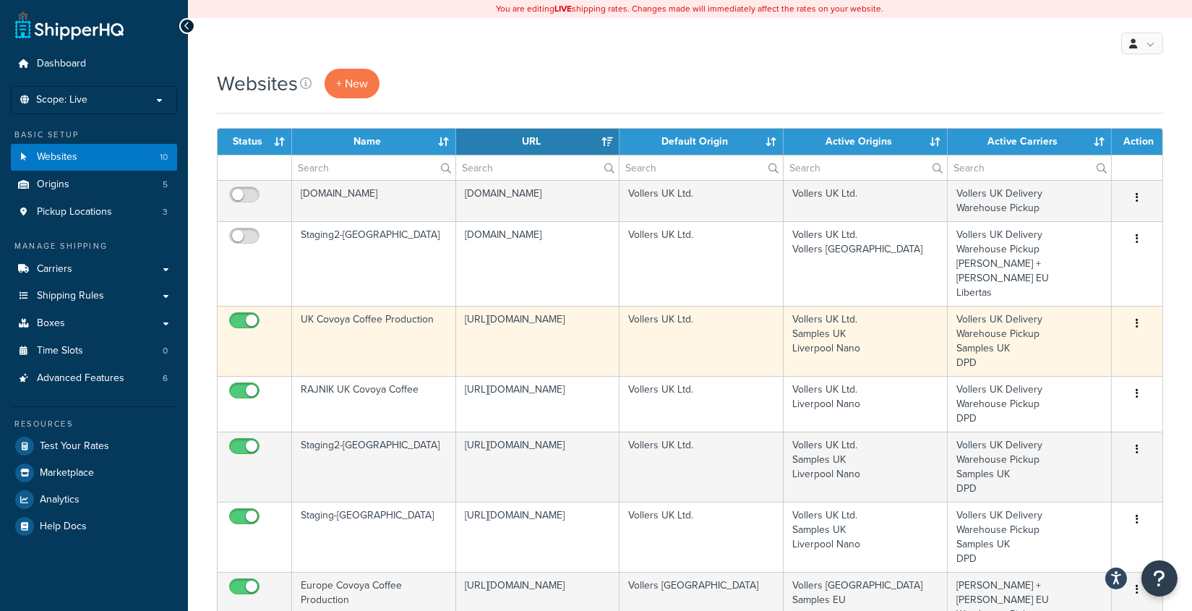
scroll to position [19, 0]
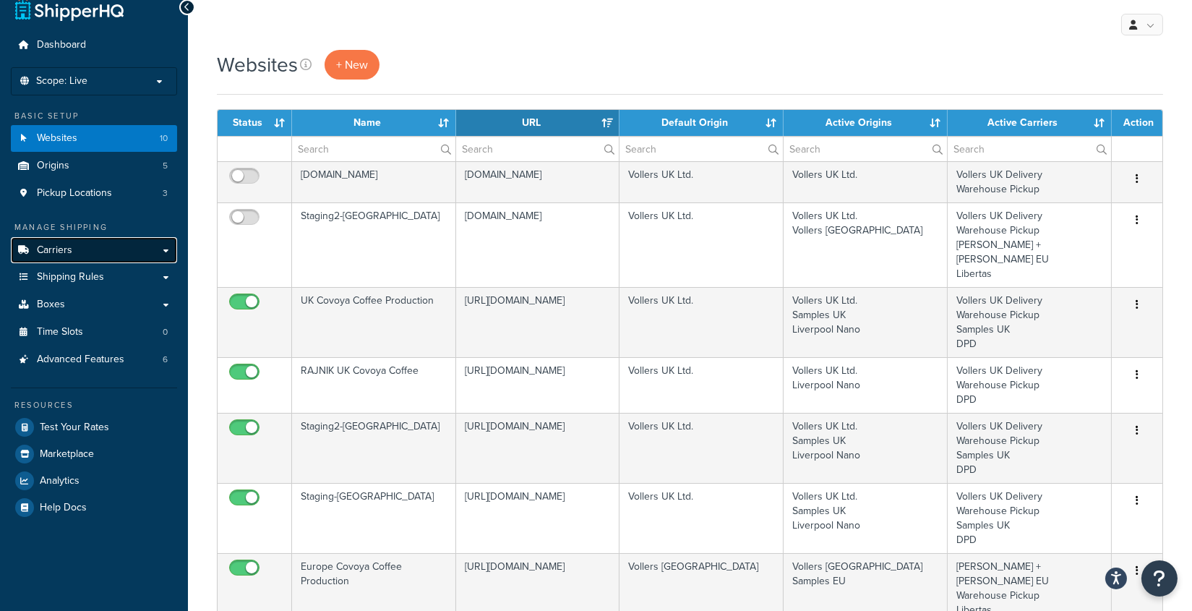
click at [87, 244] on link "Carriers" at bounding box center [94, 250] width 166 height 27
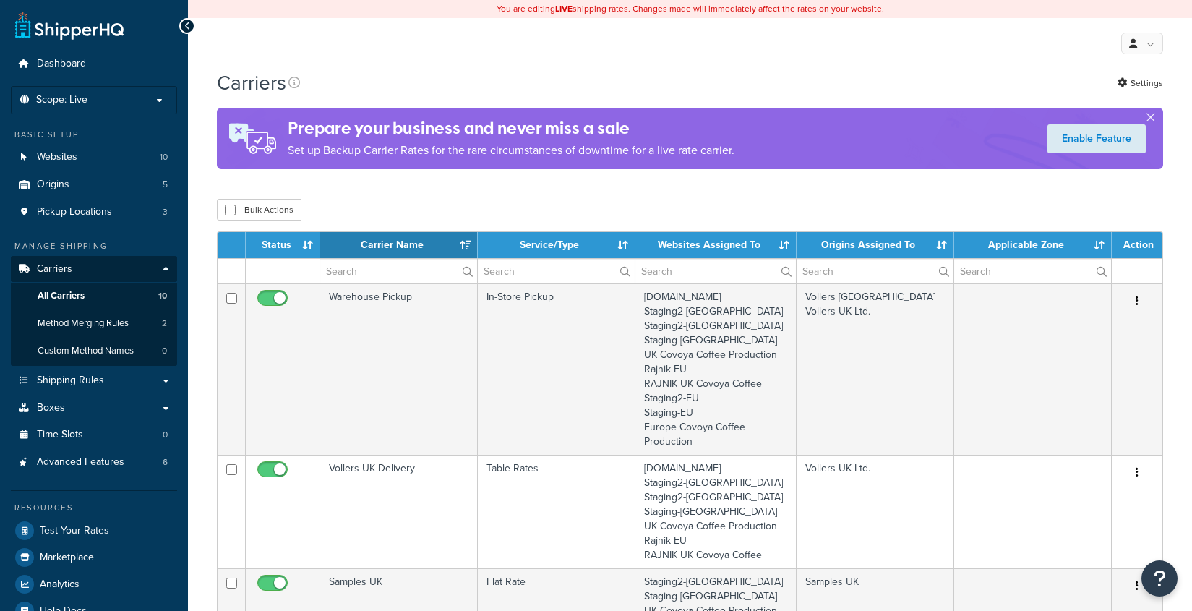
select select "15"
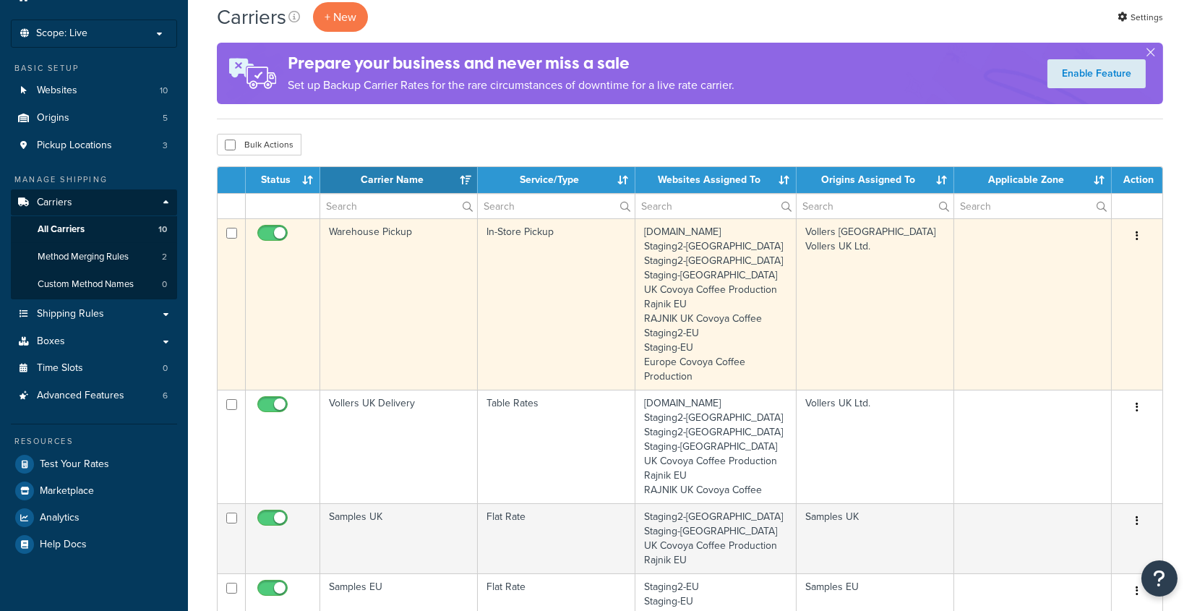
scroll to position [233, 0]
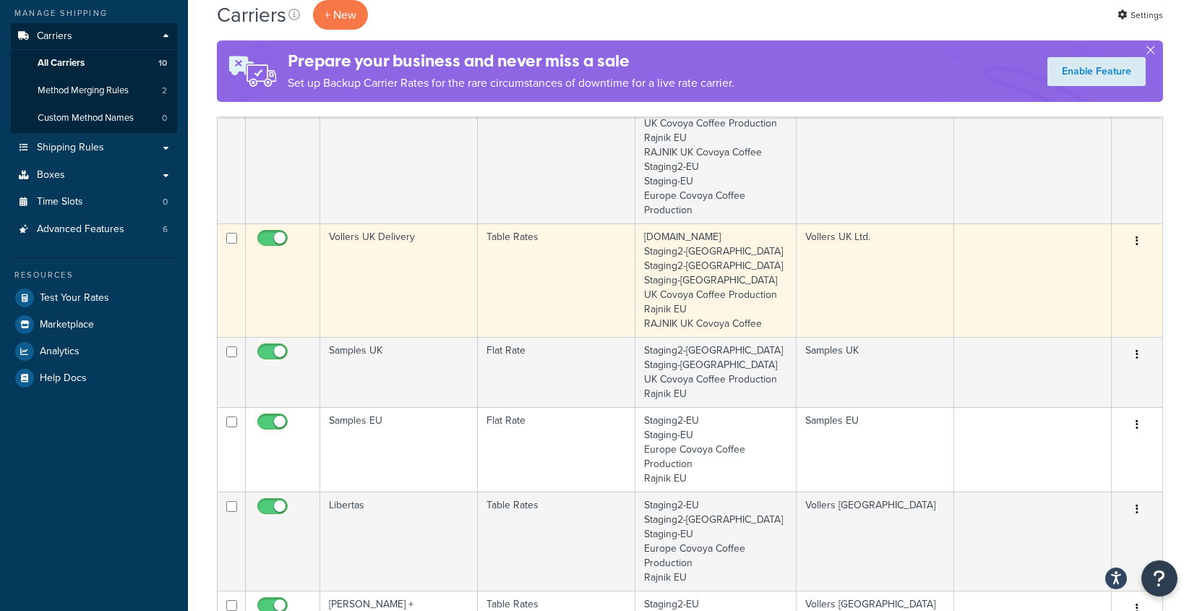
click at [349, 272] on td "Vollers UK Delivery" at bounding box center [399, 279] width 158 height 113
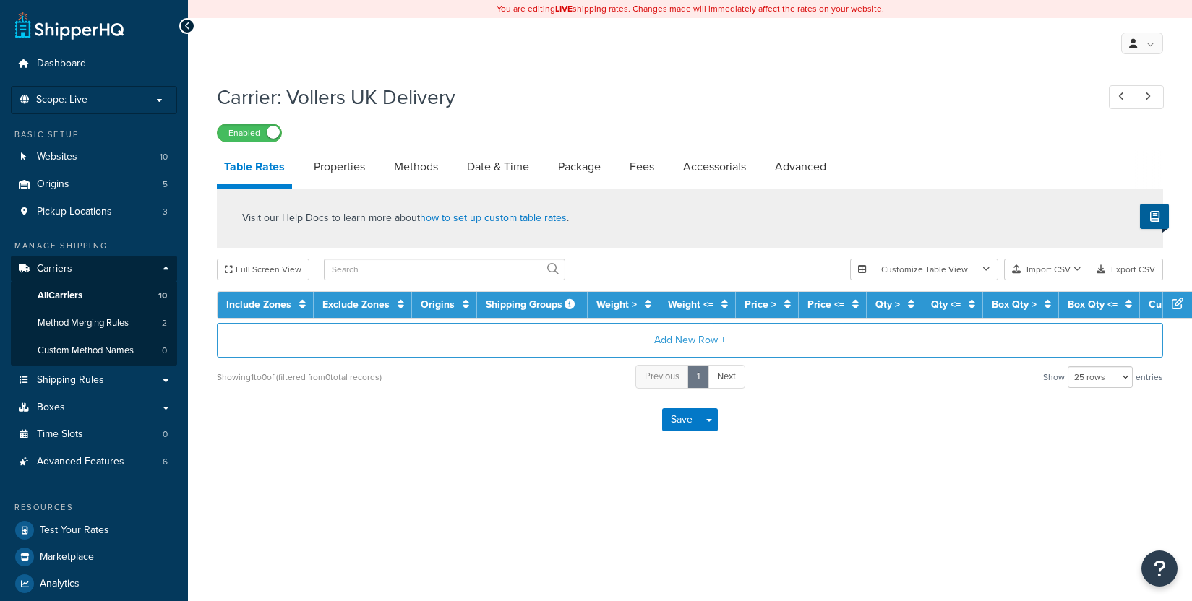
select select "25"
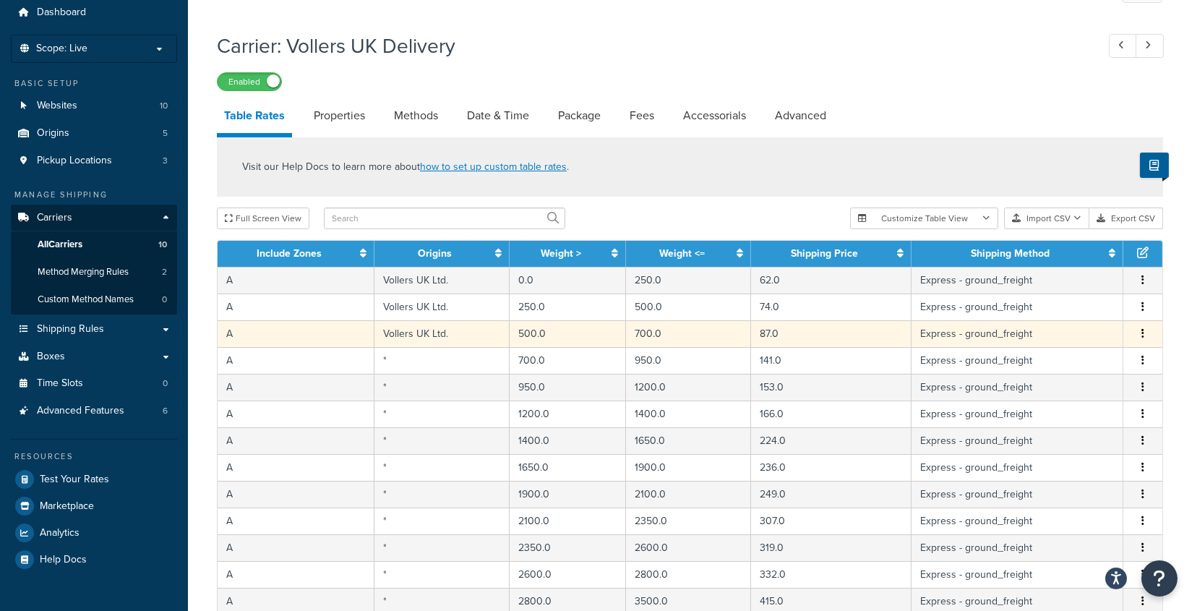
scroll to position [87, 0]
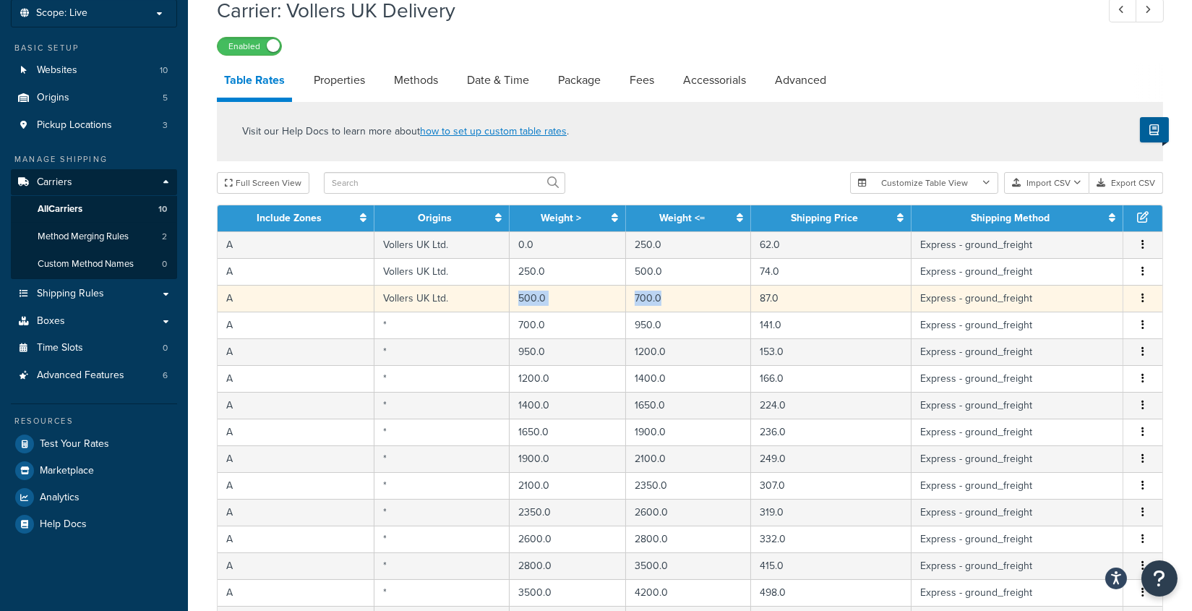
drag, startPoint x: 518, startPoint y: 299, endPoint x: 705, endPoint y: 302, distance: 186.5
click at [705, 302] on tr "A Vollers UK Ltd. 500.0 700.0 87.0 Express - ground_freight Edit Duplicate Dele…" at bounding box center [690, 298] width 945 height 27
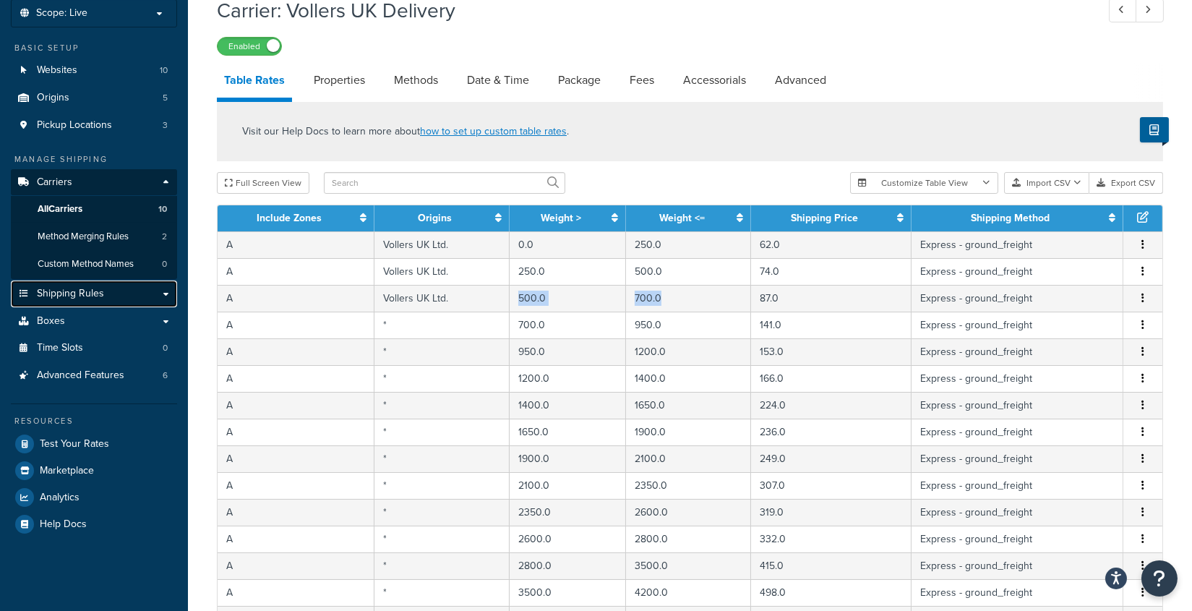
click at [83, 296] on span "Shipping Rules" at bounding box center [70, 294] width 67 height 12
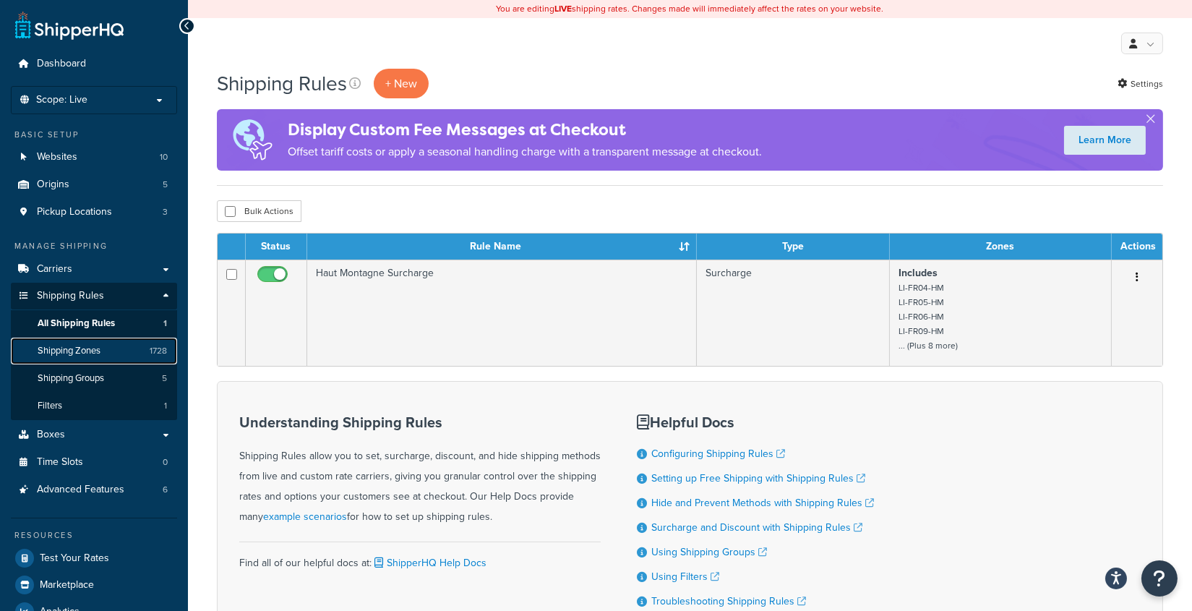
click at [95, 351] on span "Shipping Zones" at bounding box center [69, 351] width 63 height 12
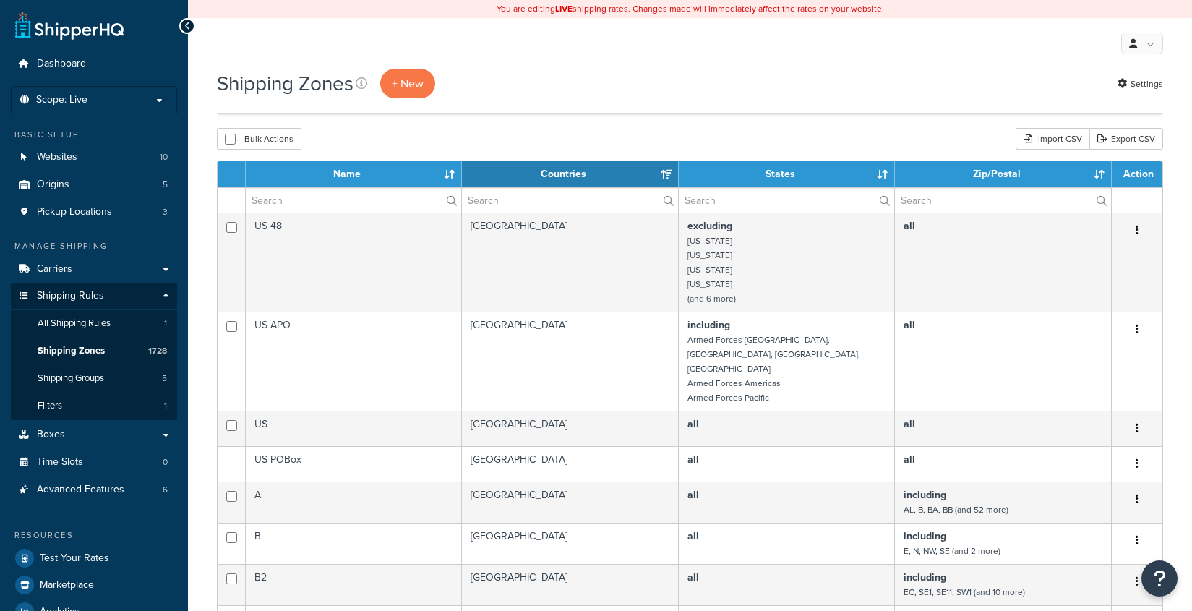
select select "15"
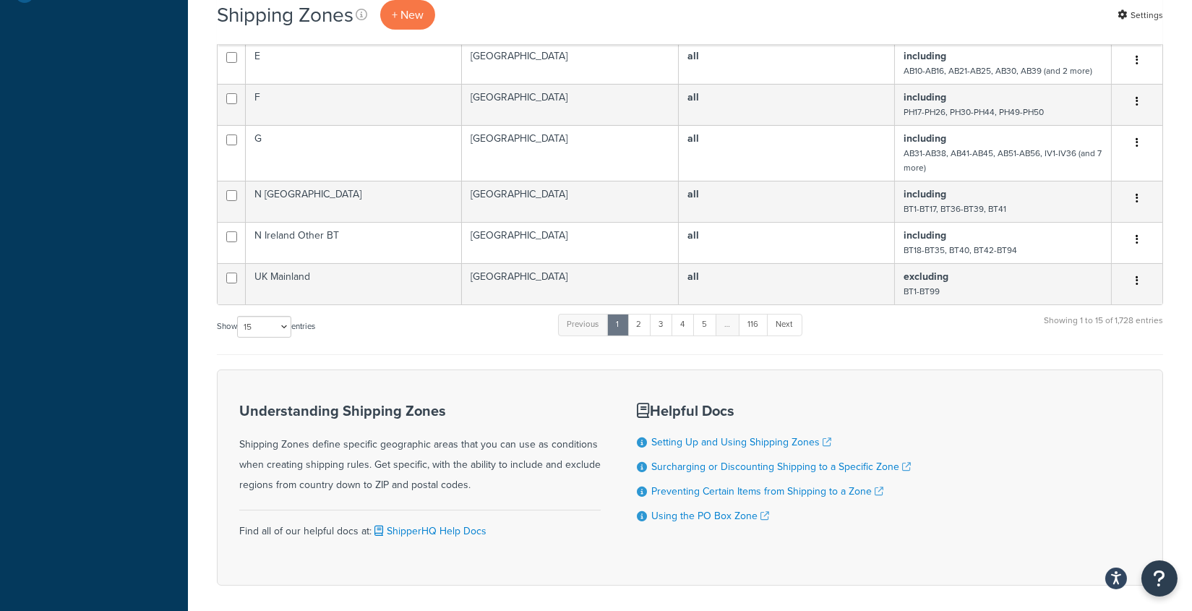
scroll to position [679, 0]
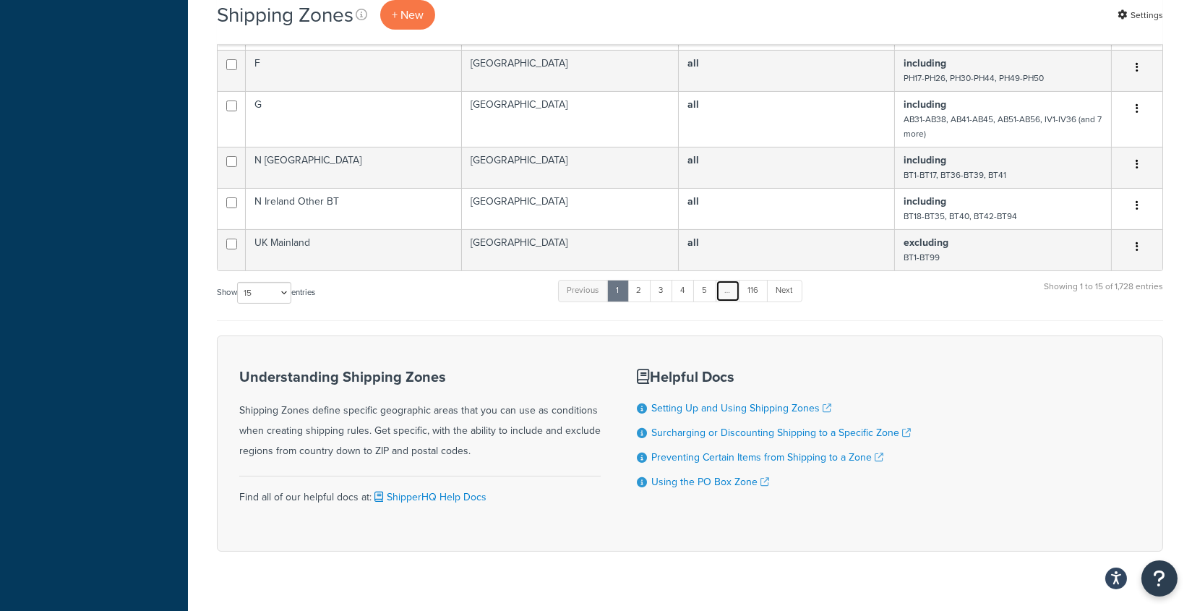
click at [718, 280] on link "…" at bounding box center [728, 291] width 25 height 22
click at [708, 280] on link "5" at bounding box center [705, 291] width 24 height 22
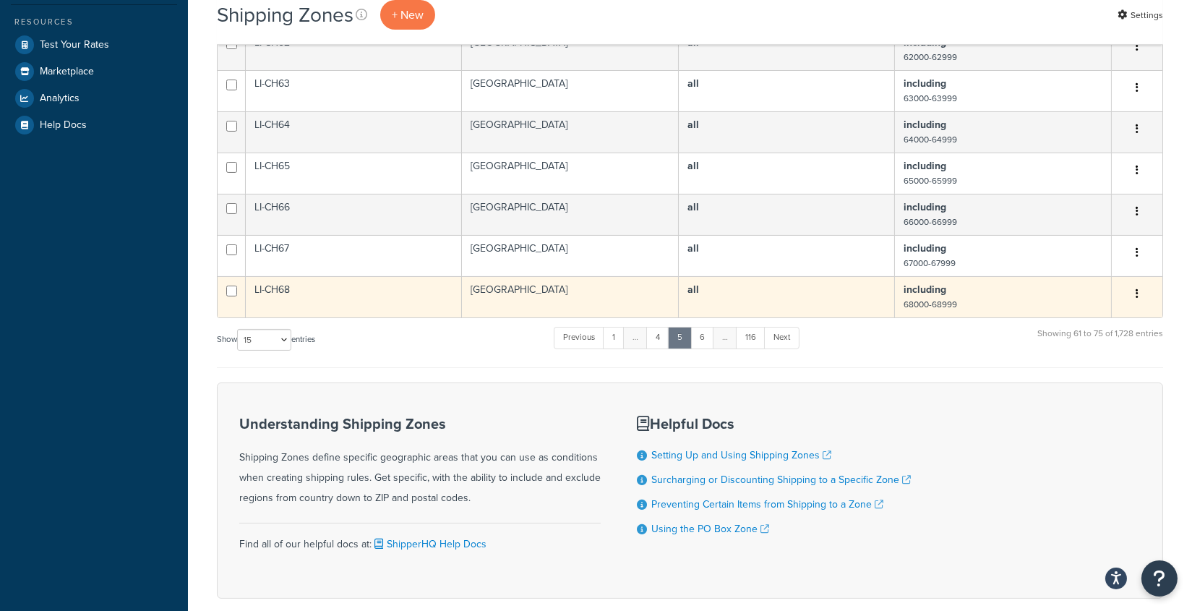
scroll to position [459, 0]
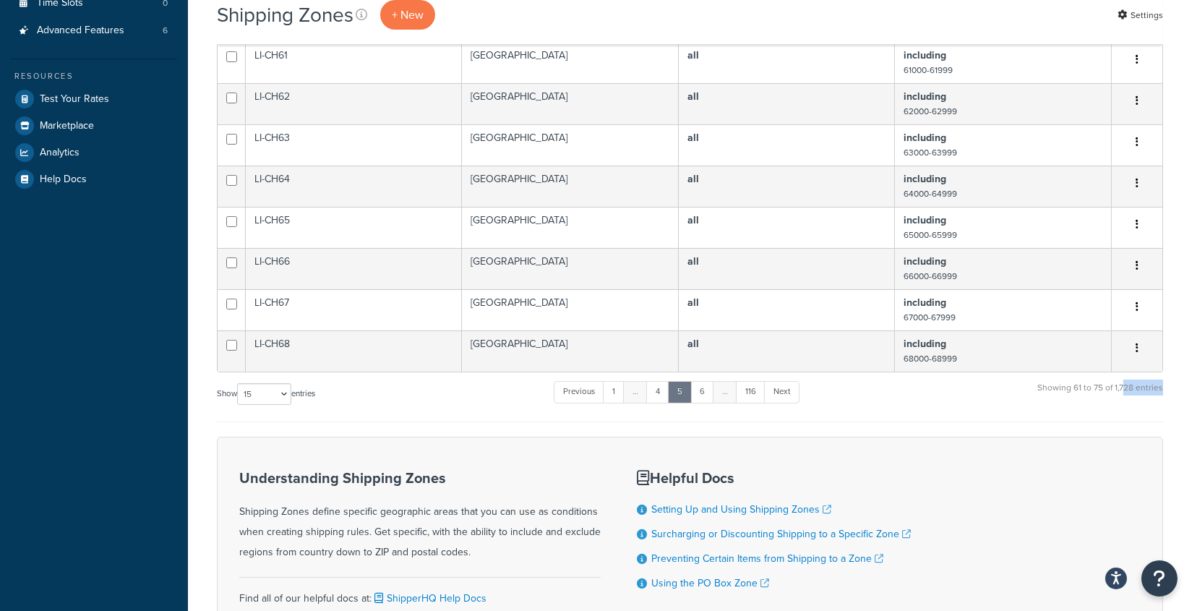
drag, startPoint x: 1161, startPoint y: 391, endPoint x: 1127, endPoint y: 392, distance: 34.0
click at [1126, 393] on div "Showing 61 to 75 of 1,728 entries" at bounding box center [1100, 394] width 126 height 31
click at [1130, 393] on div "Showing 61 to 75 of 1,728 entries" at bounding box center [1100, 394] width 126 height 31
drag, startPoint x: 1135, startPoint y: 395, endPoint x: 1112, endPoint y: 393, distance: 23.2
click at [1112, 393] on div "Showing 61 to 75 of 1,728 entries" at bounding box center [1100, 394] width 126 height 31
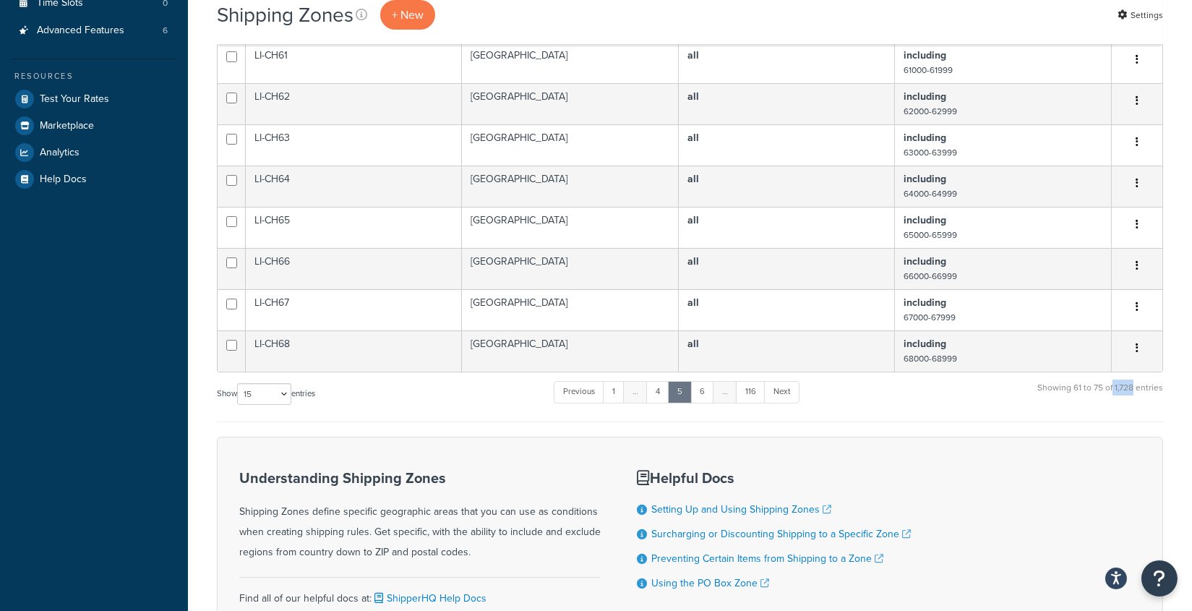
scroll to position [11, 0]
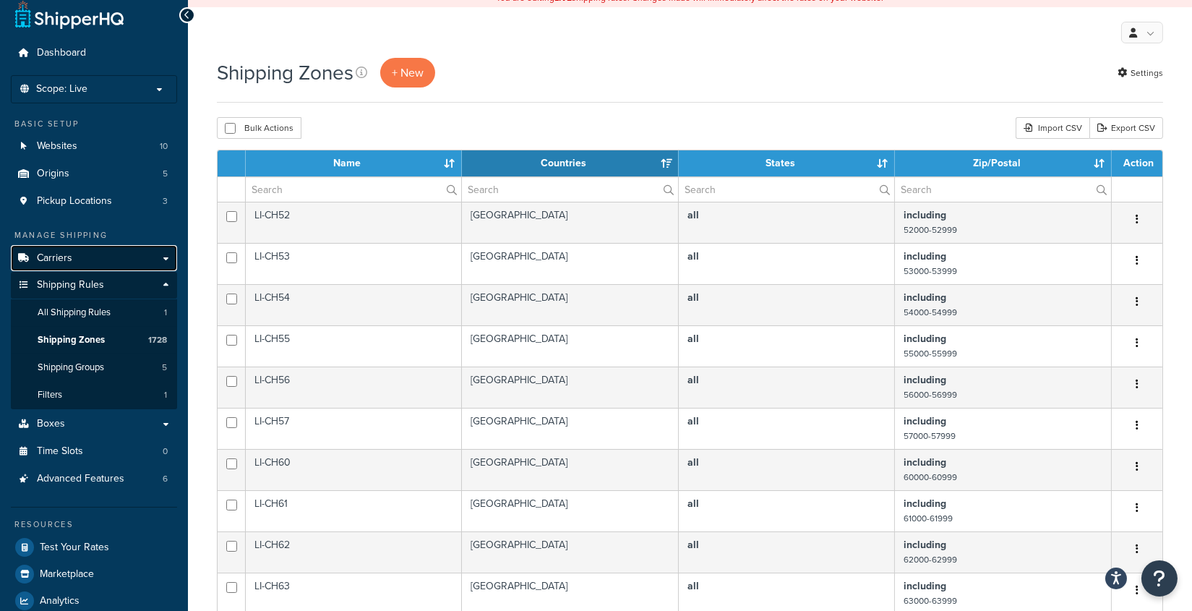
click at [95, 256] on link "Carriers" at bounding box center [94, 258] width 166 height 27
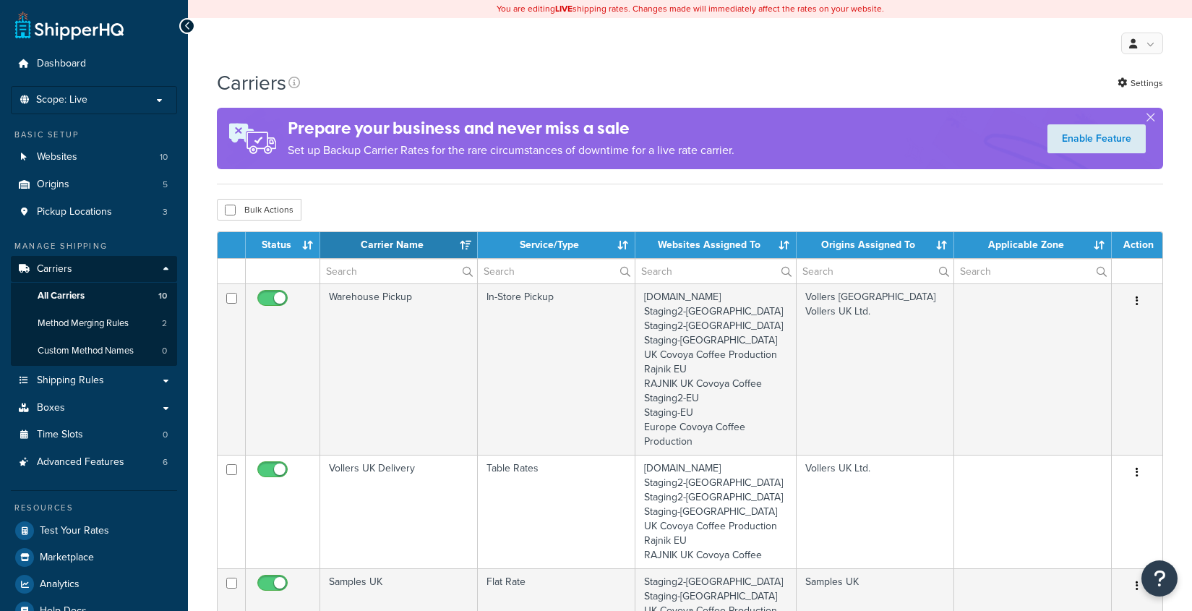
select select "15"
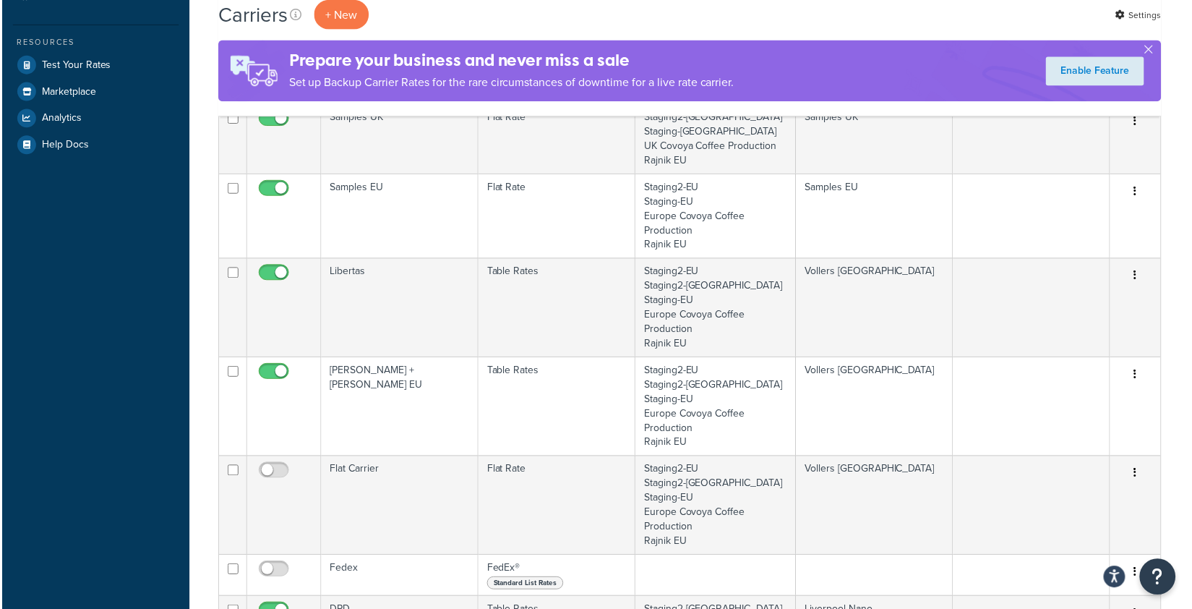
scroll to position [400, 0]
